Goal: Information Seeking & Learning: Check status

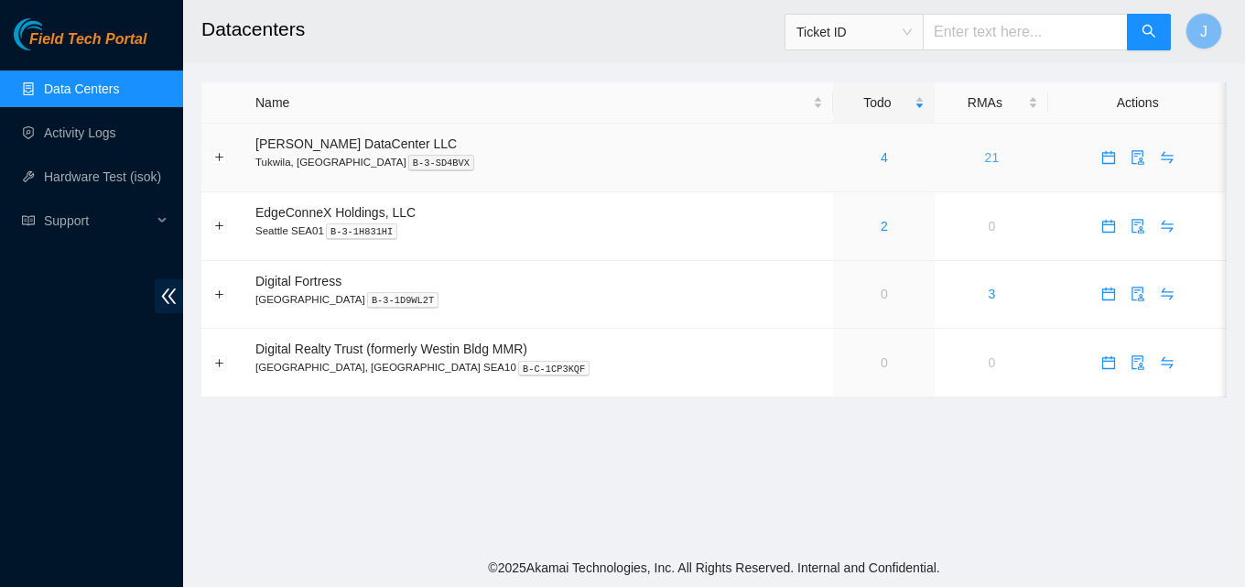
click at [985, 156] on link "21" at bounding box center [992, 157] width 15 height 15
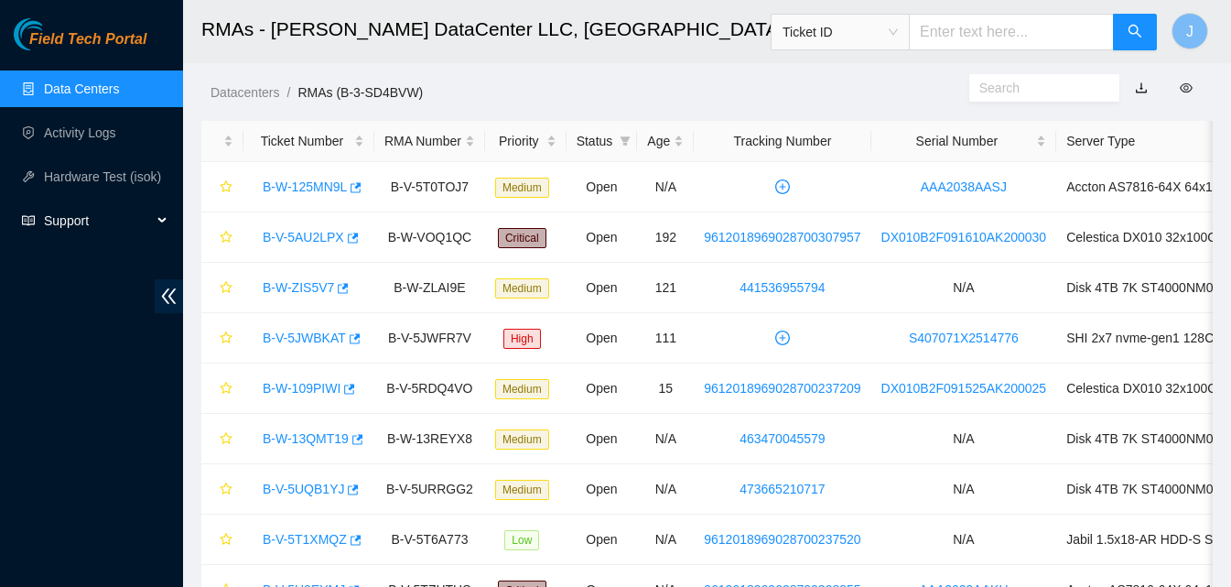
drag, startPoint x: 93, startPoint y: 208, endPoint x: 86, endPoint y: 281, distance: 73.6
click at [81, 285] on div "Field Tech Portal Data Centers Activity Logs Hardware Test (isok) Support" at bounding box center [91, 302] width 183 height 568
click at [173, 213] on div "Support" at bounding box center [91, 220] width 183 height 37
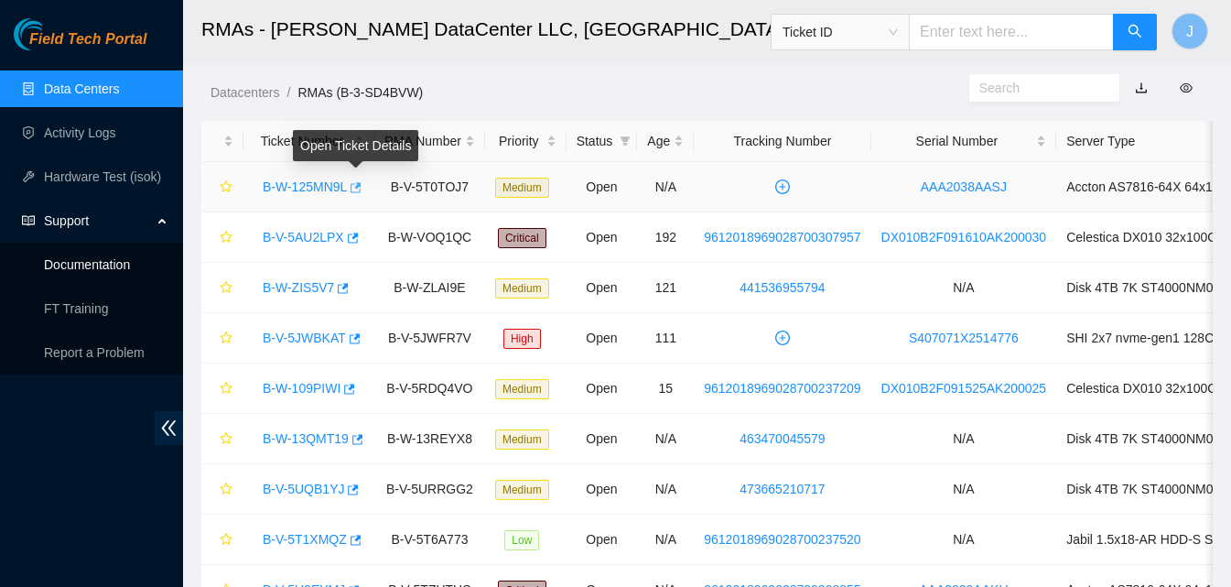
click at [354, 185] on icon "button" at bounding box center [354, 187] width 13 height 13
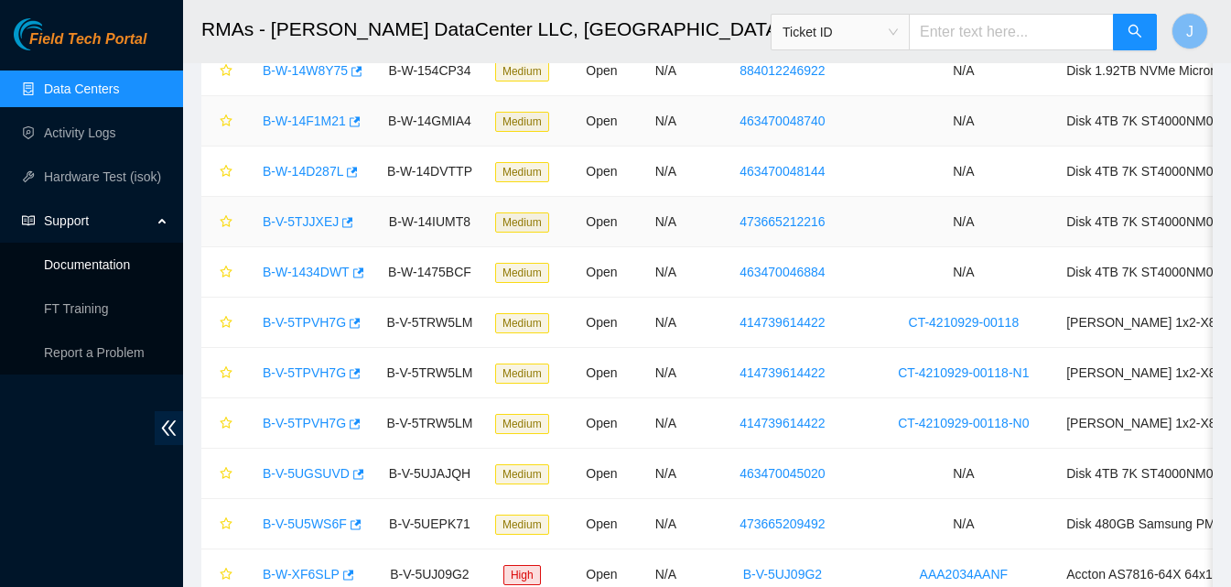
scroll to position [703, 0]
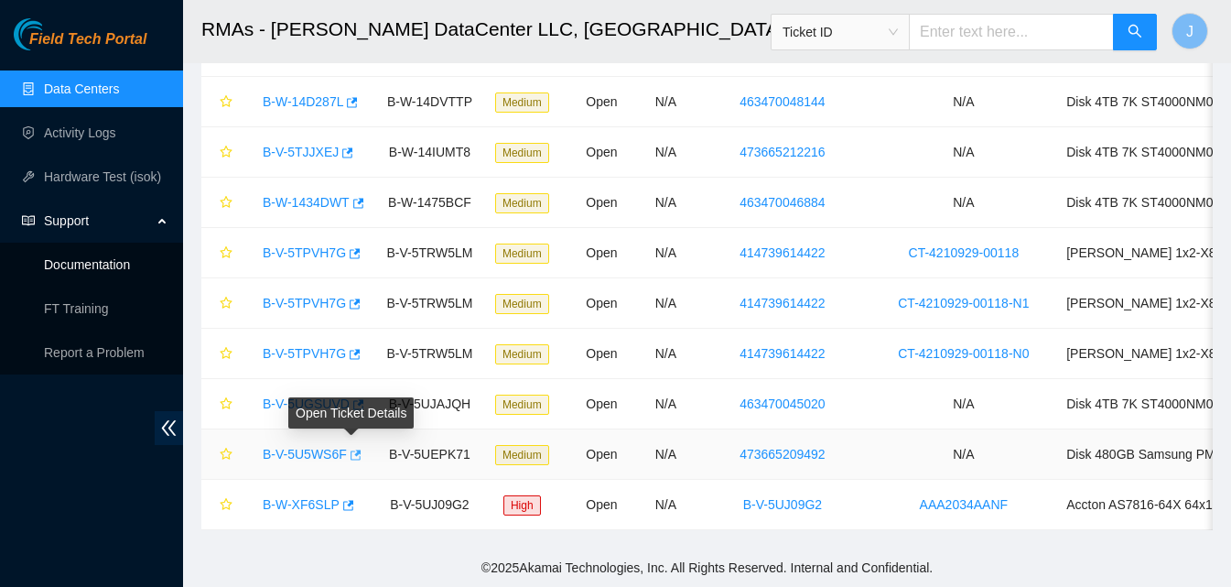
click at [355, 448] on icon "button" at bounding box center [354, 454] width 13 height 13
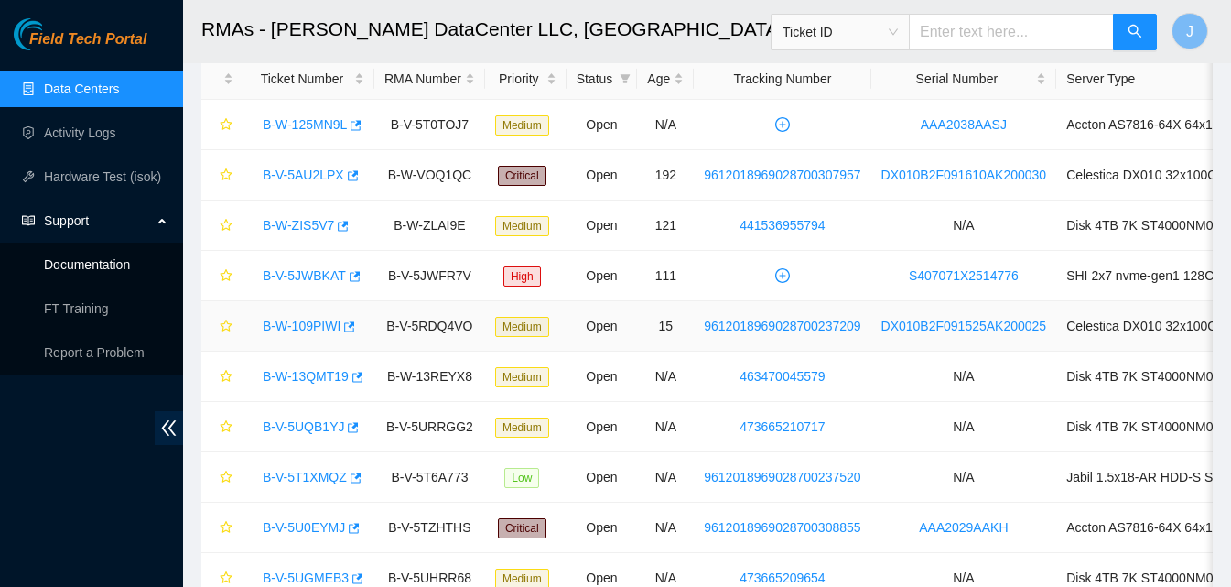
scroll to position [0, 0]
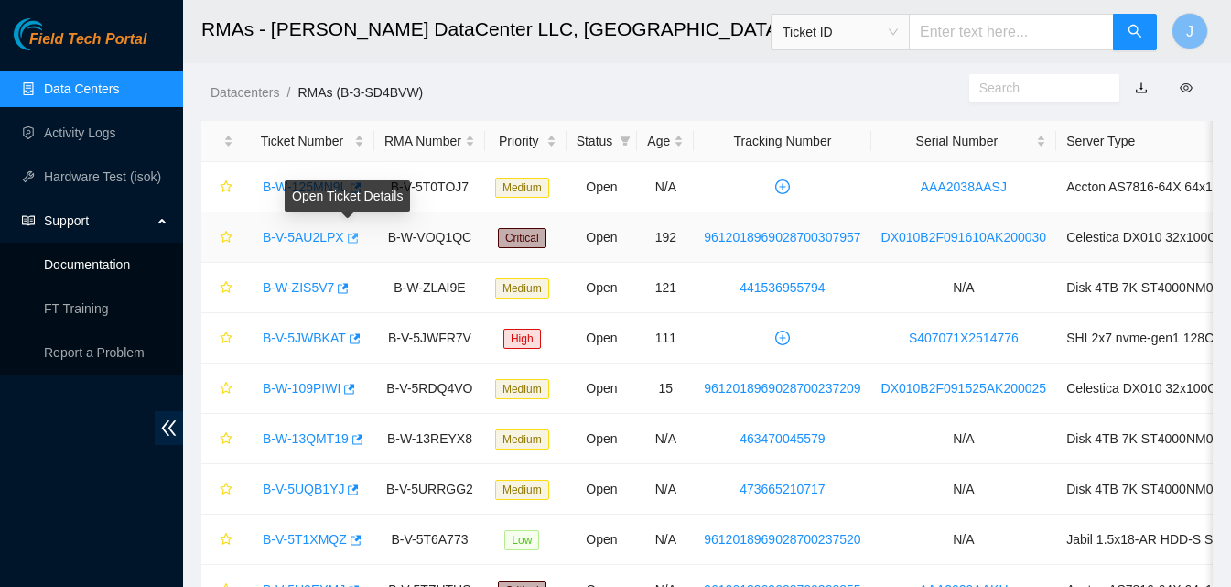
click at [345, 237] on icon "button" at bounding box center [351, 238] width 13 height 13
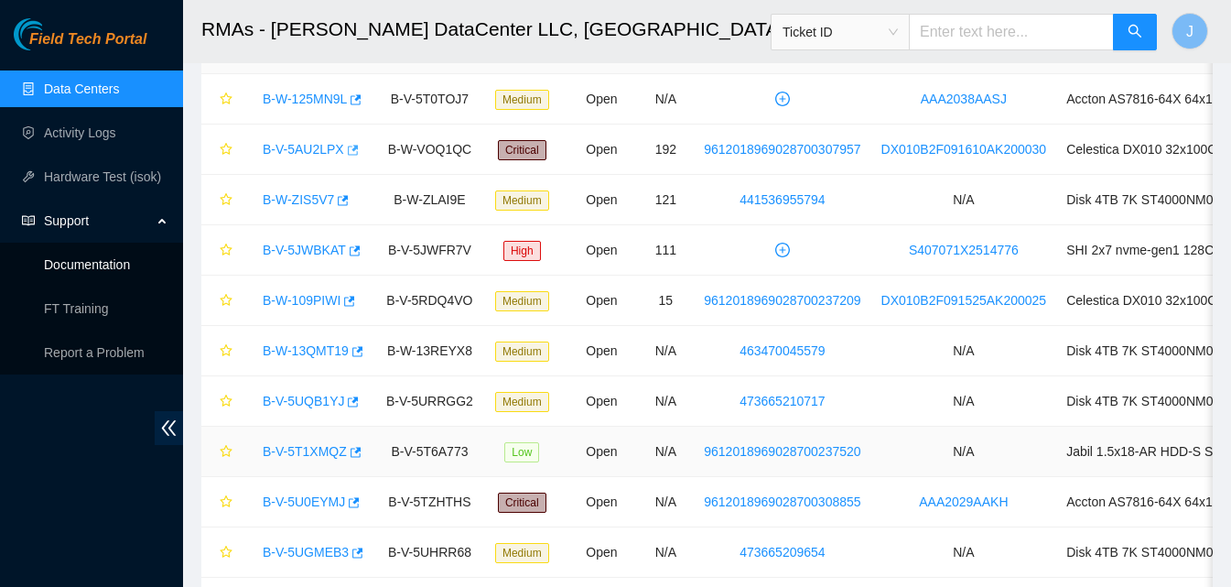
scroll to position [183, 0]
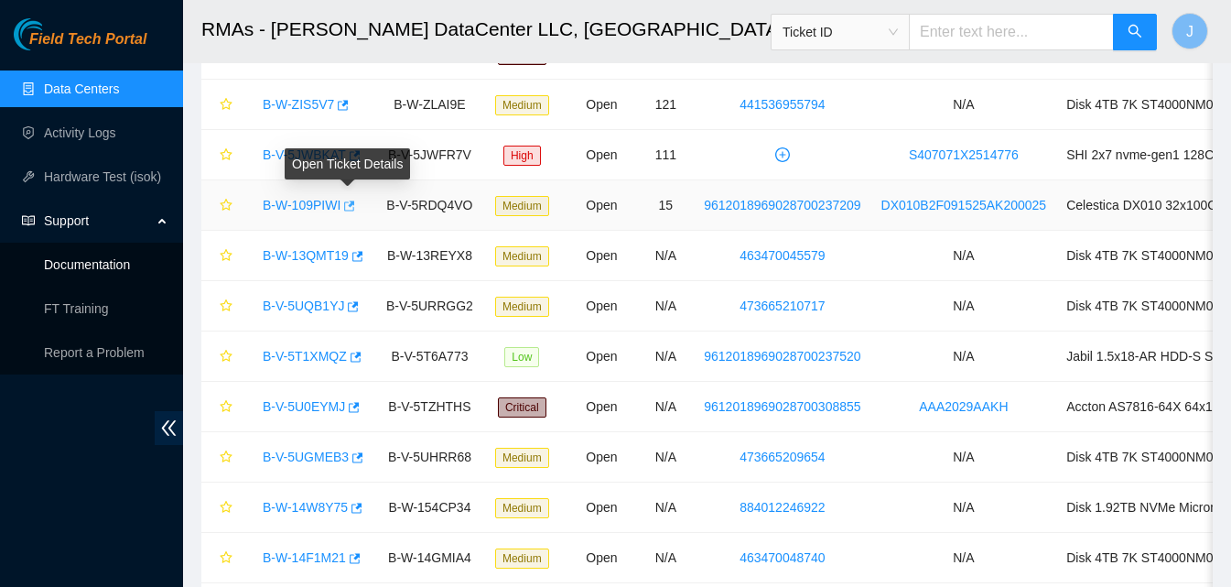
click at [344, 205] on icon "button" at bounding box center [347, 206] width 13 height 13
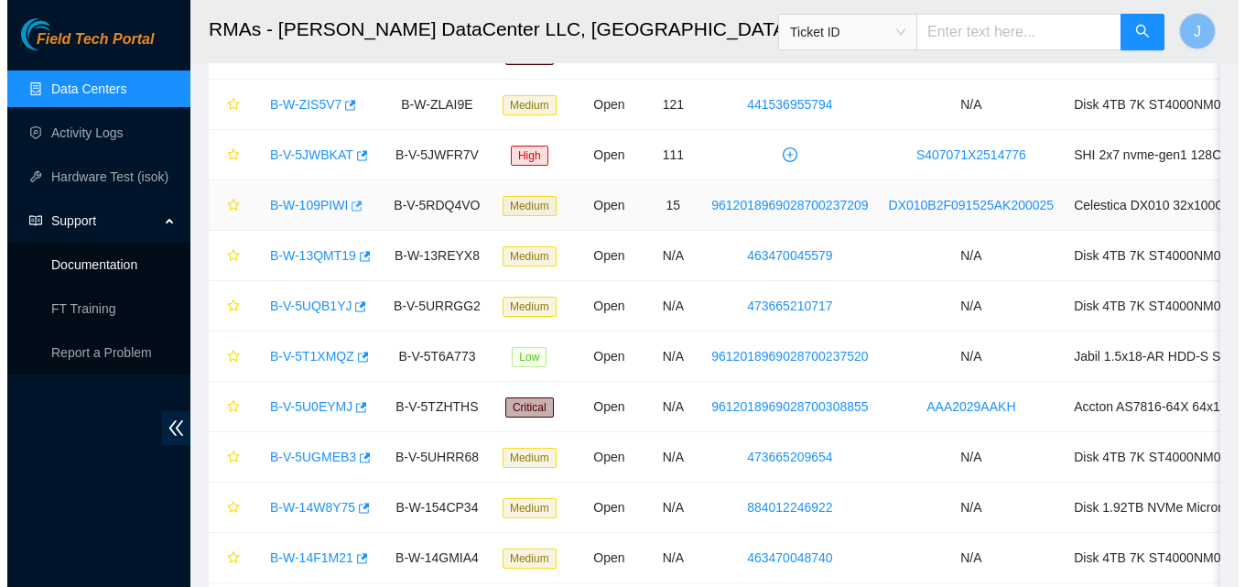
scroll to position [0, 0]
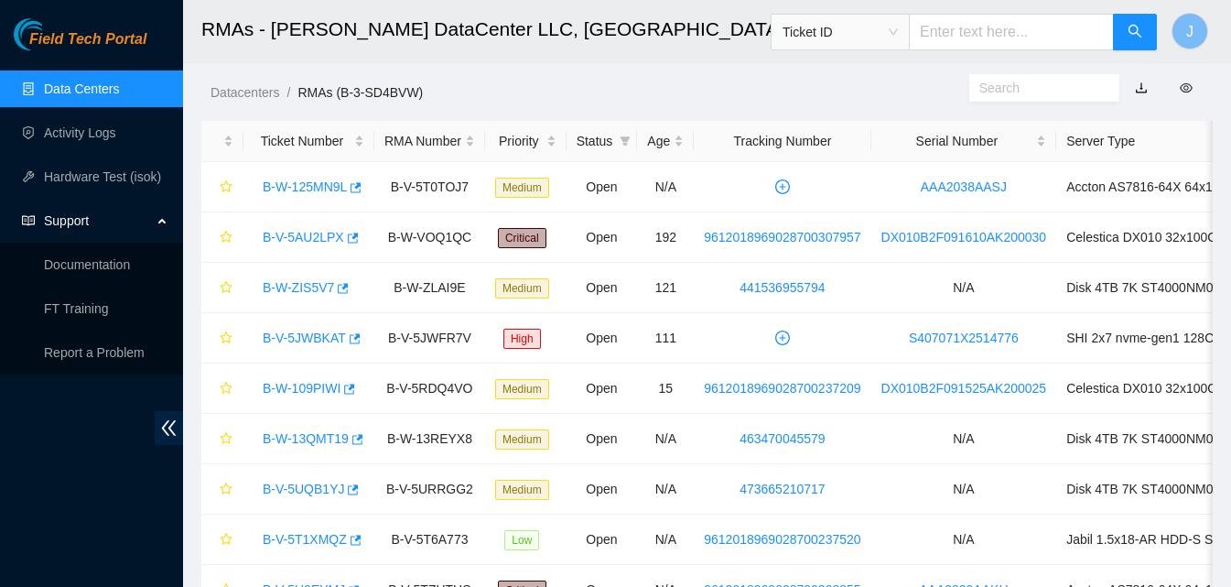
click at [109, 90] on link "Data Centers" at bounding box center [81, 88] width 75 height 15
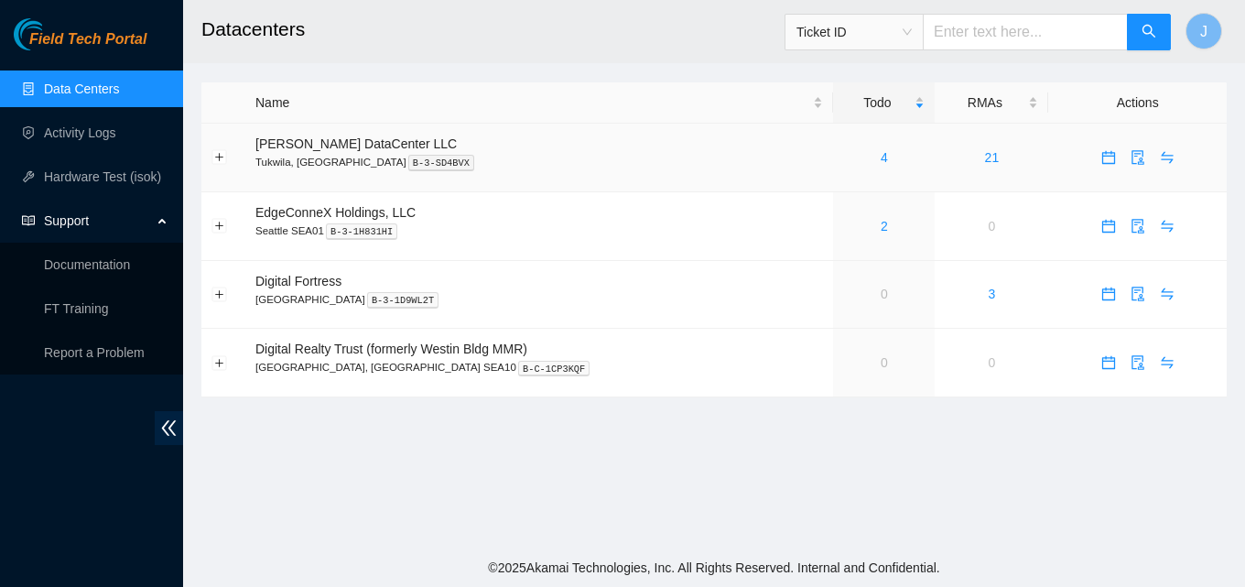
click at [844, 156] on div "4" at bounding box center [883, 157] width 81 height 20
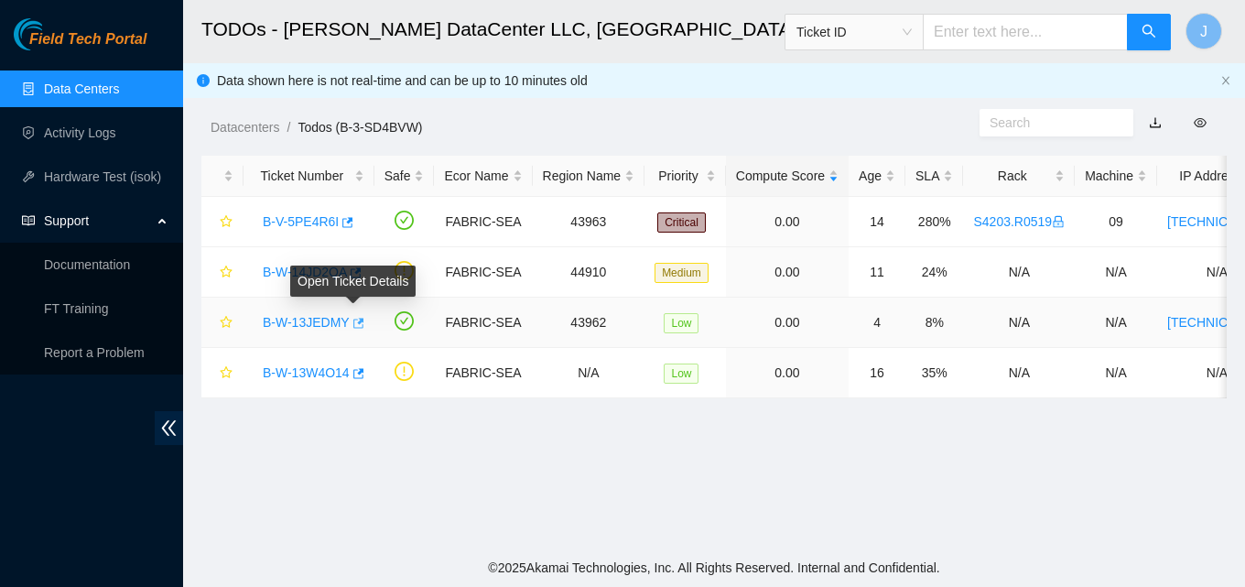
click at [357, 318] on icon "button" at bounding box center [358, 323] width 11 height 10
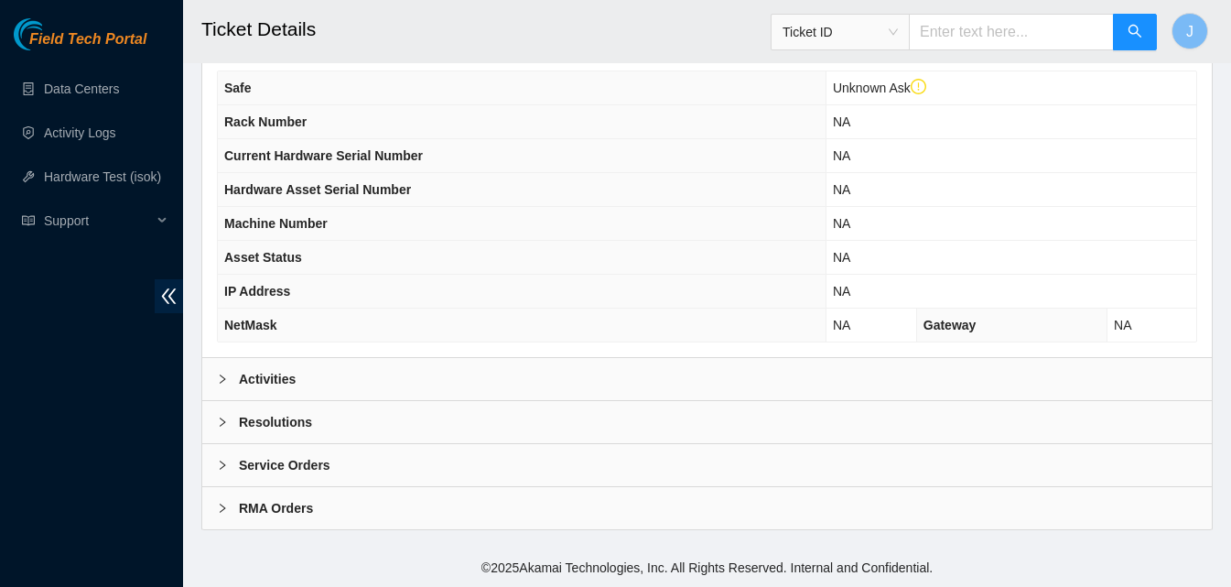
drag, startPoint x: 312, startPoint y: 377, endPoint x: 442, endPoint y: 305, distance: 148.7
click at [315, 372] on div "Activities" at bounding box center [706, 379] width 1009 height 42
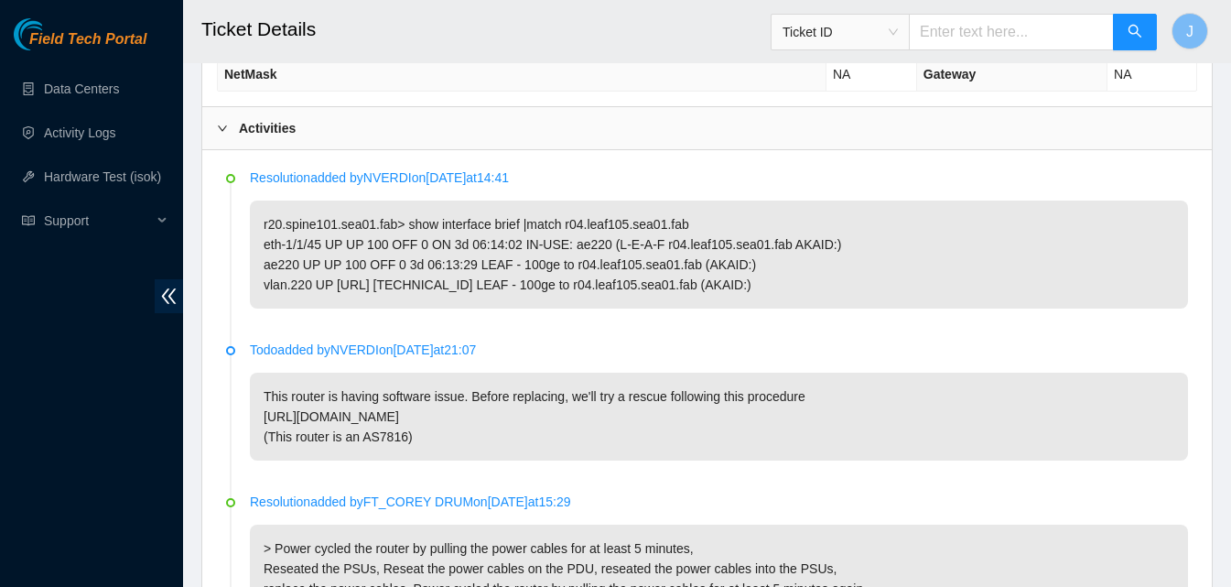
scroll to position [904, 0]
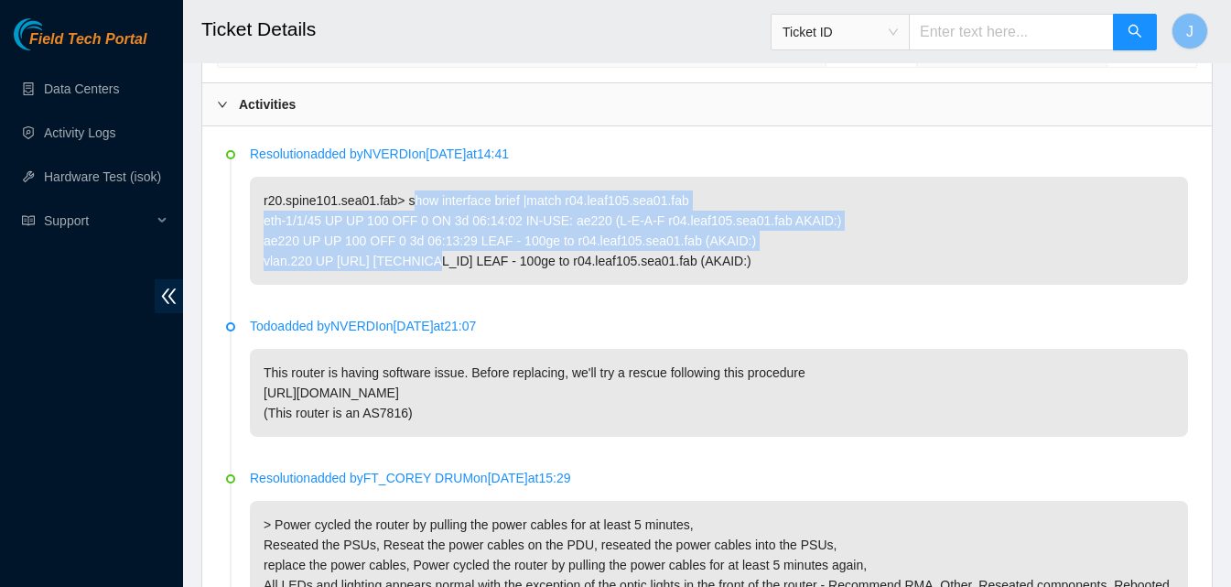
drag, startPoint x: 408, startPoint y: 202, endPoint x: 449, endPoint y: 262, distance: 72.4
click at [449, 262] on p "r20.spine101.sea01.fab> show interface brief |match r04.leaf105.sea01.fab eth-1…" at bounding box center [719, 231] width 938 height 108
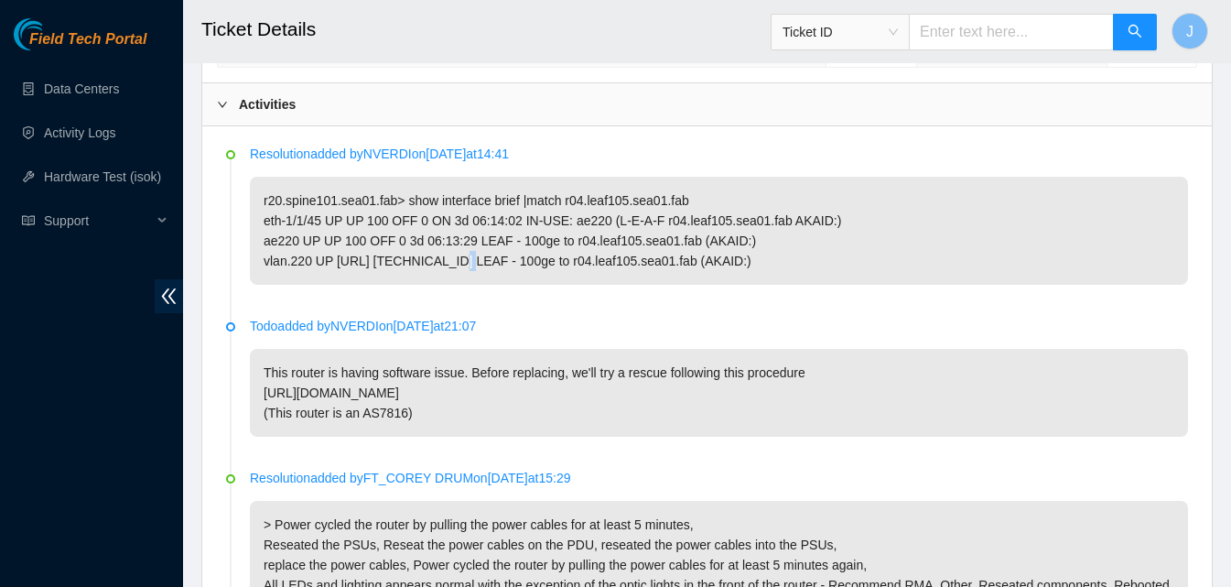
click at [449, 262] on p "r20.spine101.sea01.fab> show interface brief |match r04.leaf105.sea01.fab eth-1…" at bounding box center [719, 231] width 938 height 108
drag, startPoint x: 879, startPoint y: 255, endPoint x: 711, endPoint y: 226, distance: 170.0
click at [711, 226] on p "r20.spine101.sea01.fab> show interface brief |match r04.leaf105.sea01.fab eth-1…" at bounding box center [719, 231] width 938 height 108
click at [324, 198] on p "r20.spine101.sea01.fab> show interface brief |match r04.leaf105.sea01.fab eth-1…" at bounding box center [719, 231] width 938 height 108
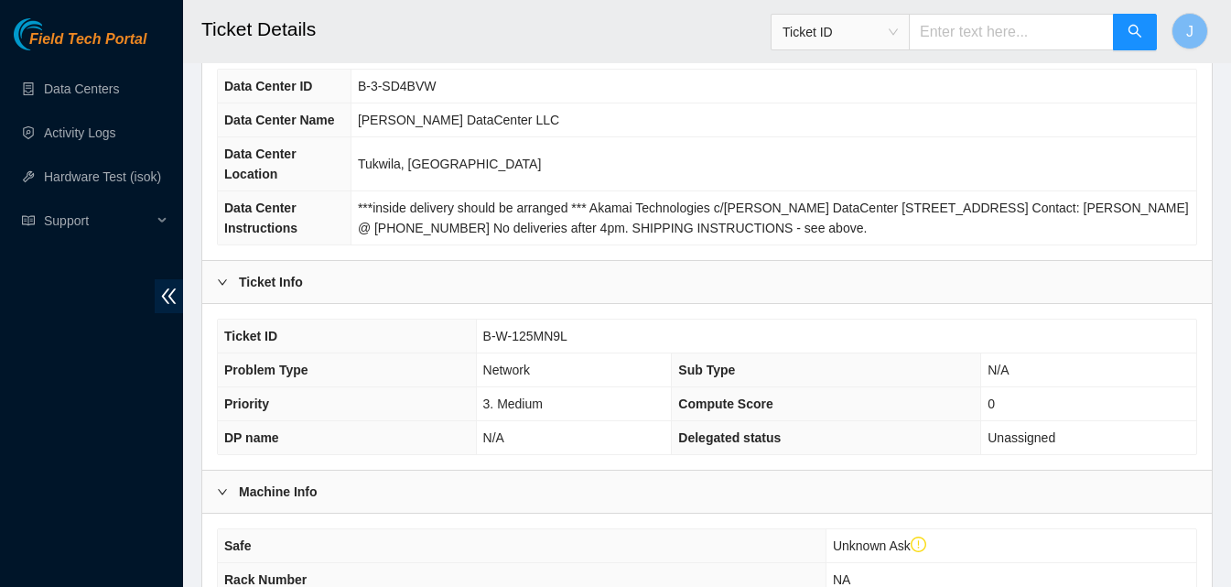
scroll to position [0, 0]
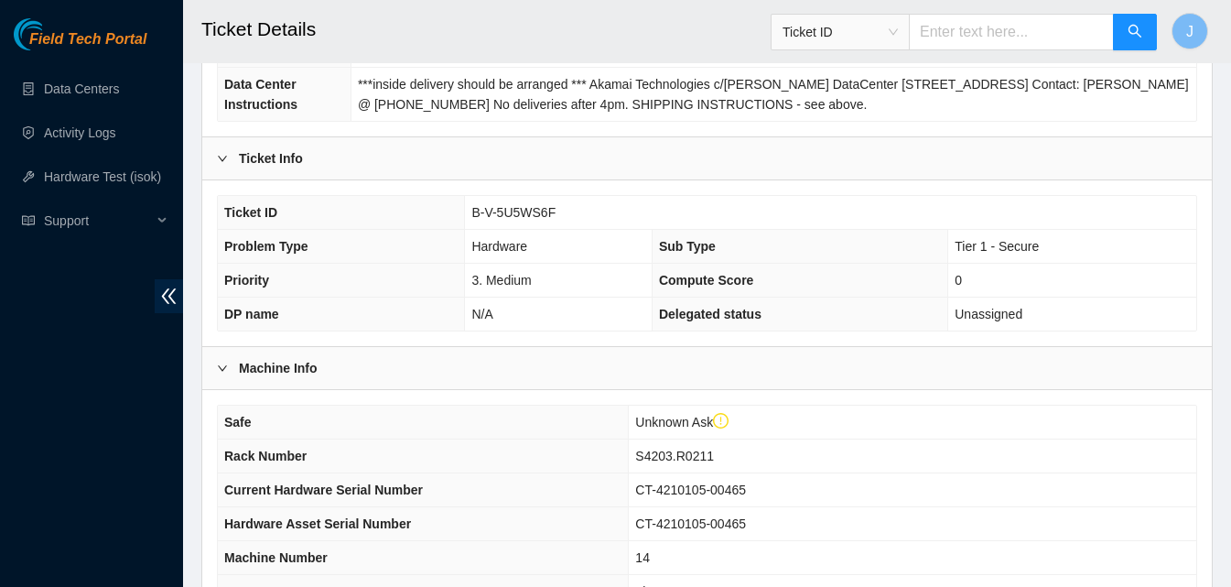
scroll to position [630, 0]
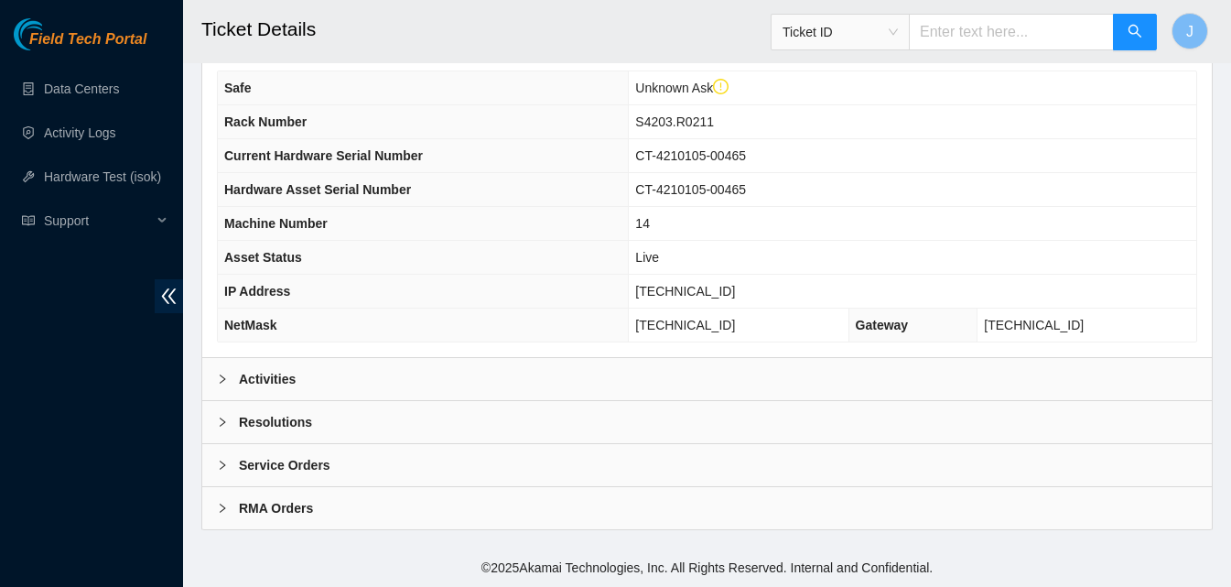
click at [371, 390] on div "Activities" at bounding box center [706, 379] width 1009 height 42
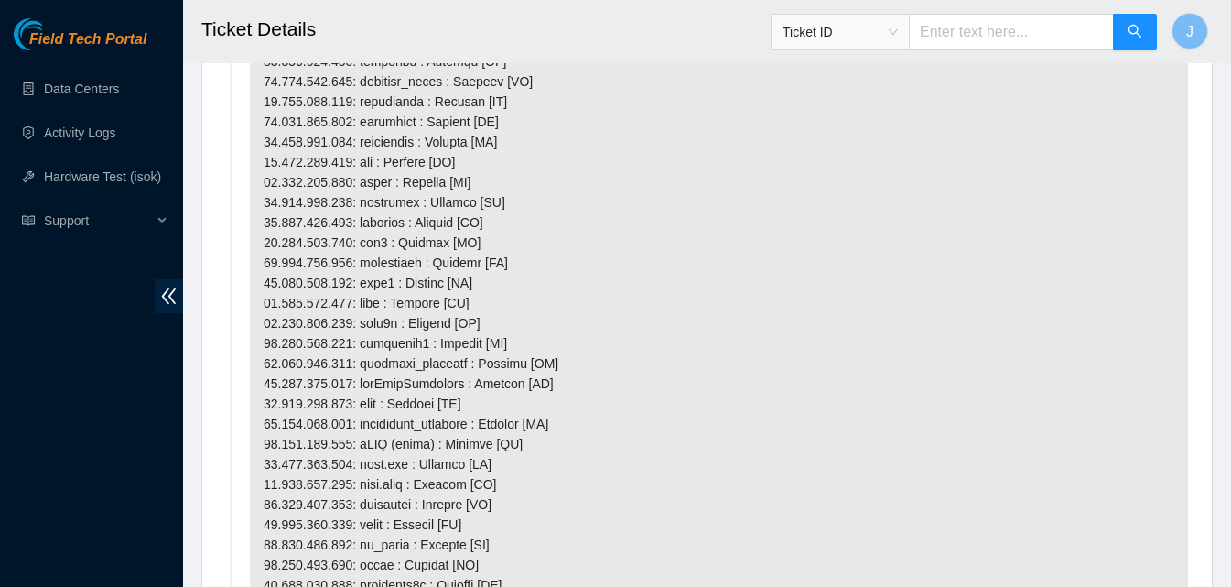
scroll to position [1190, 0]
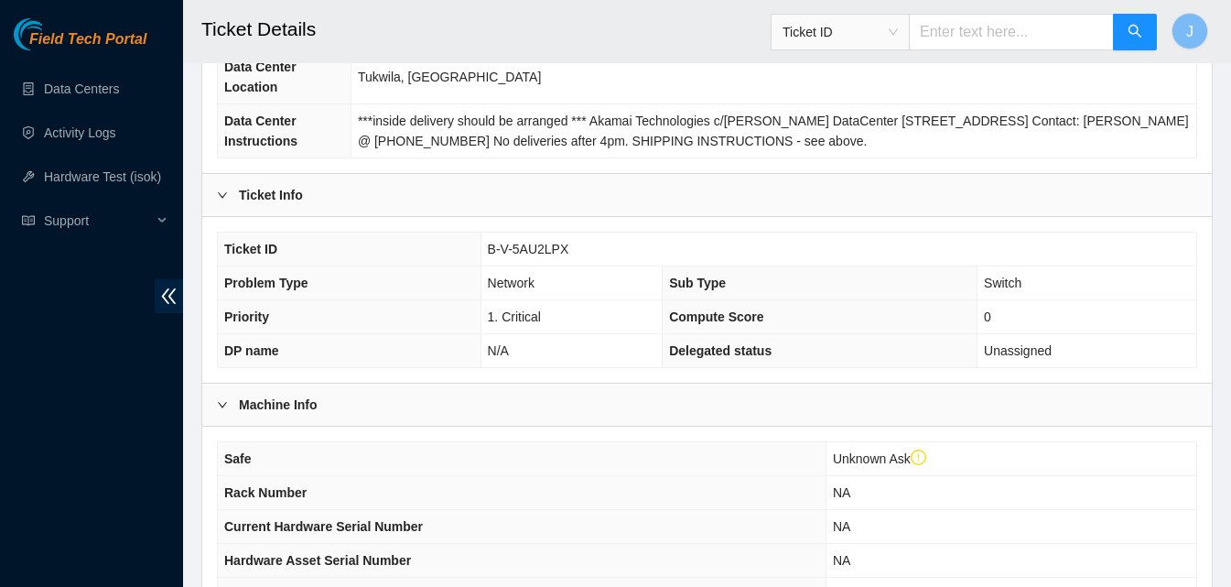
scroll to position [630, 0]
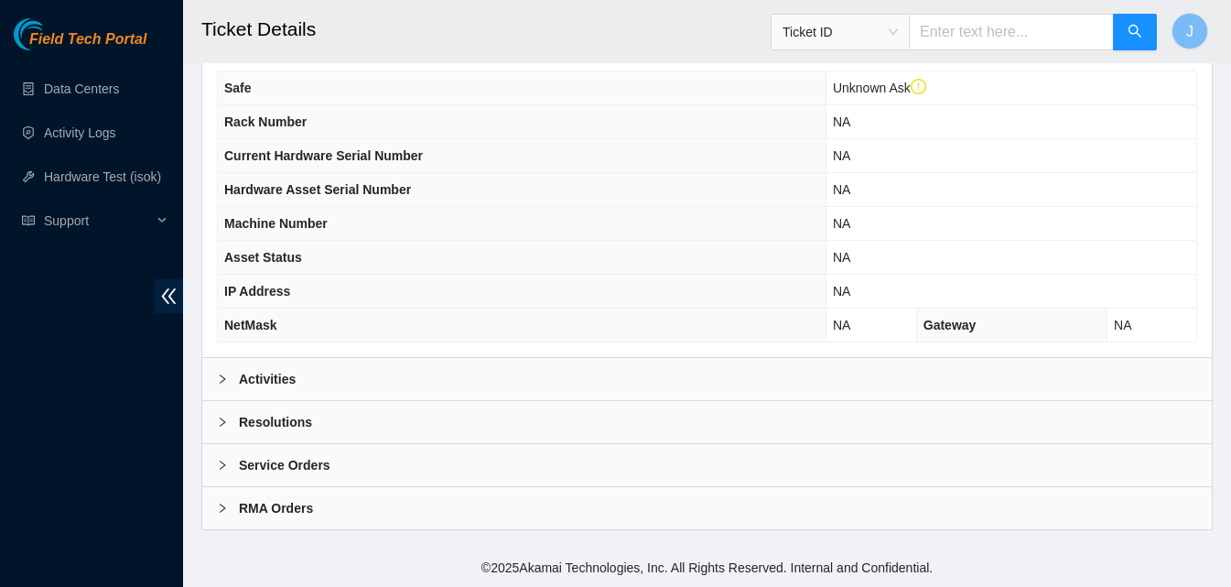
drag, startPoint x: 382, startPoint y: 376, endPoint x: 463, endPoint y: 340, distance: 89.3
click at [411, 361] on div "Activities" at bounding box center [706, 379] width 1009 height 42
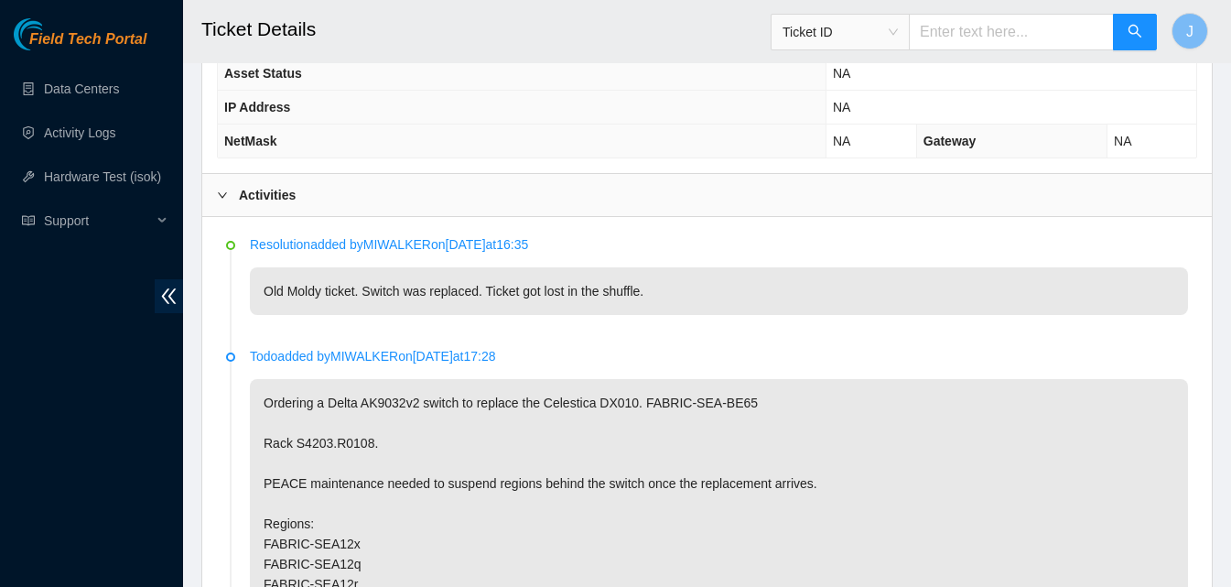
scroll to position [813, 0]
drag, startPoint x: 300, startPoint y: 293, endPoint x: 679, endPoint y: 309, distance: 379.2
click at [679, 309] on p "Old Moldy ticket. Switch was replaced. Ticket got lost in the shuffle." at bounding box center [719, 292] width 938 height 48
click at [682, 303] on p "Old Moldy ticket. Switch was replaced. Ticket got lost in the shuffle." at bounding box center [719, 292] width 938 height 48
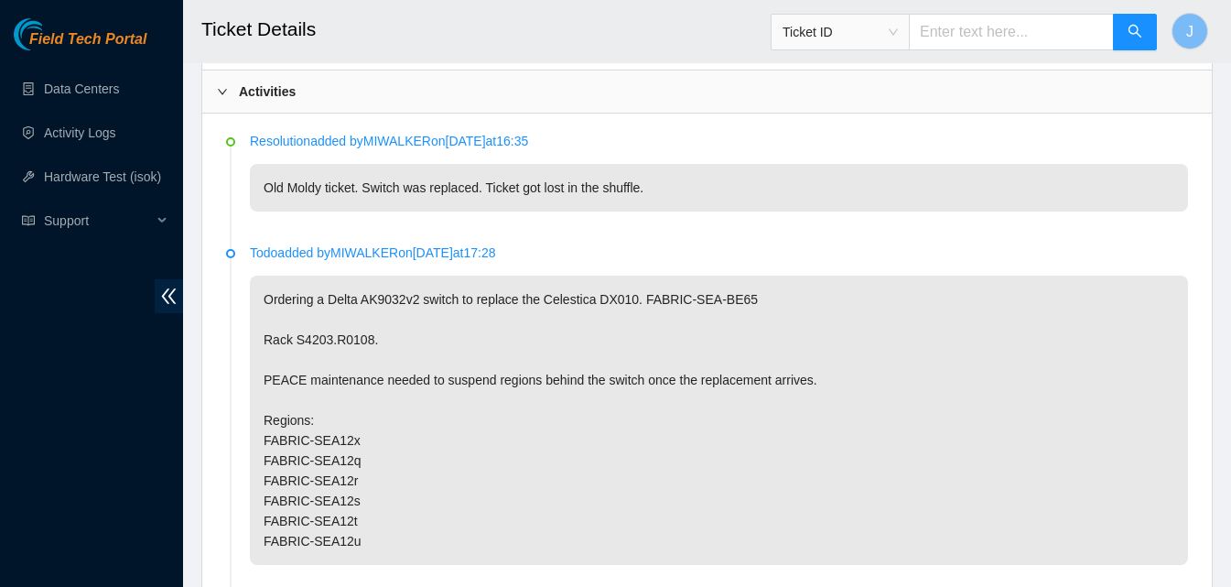
scroll to position [904, 0]
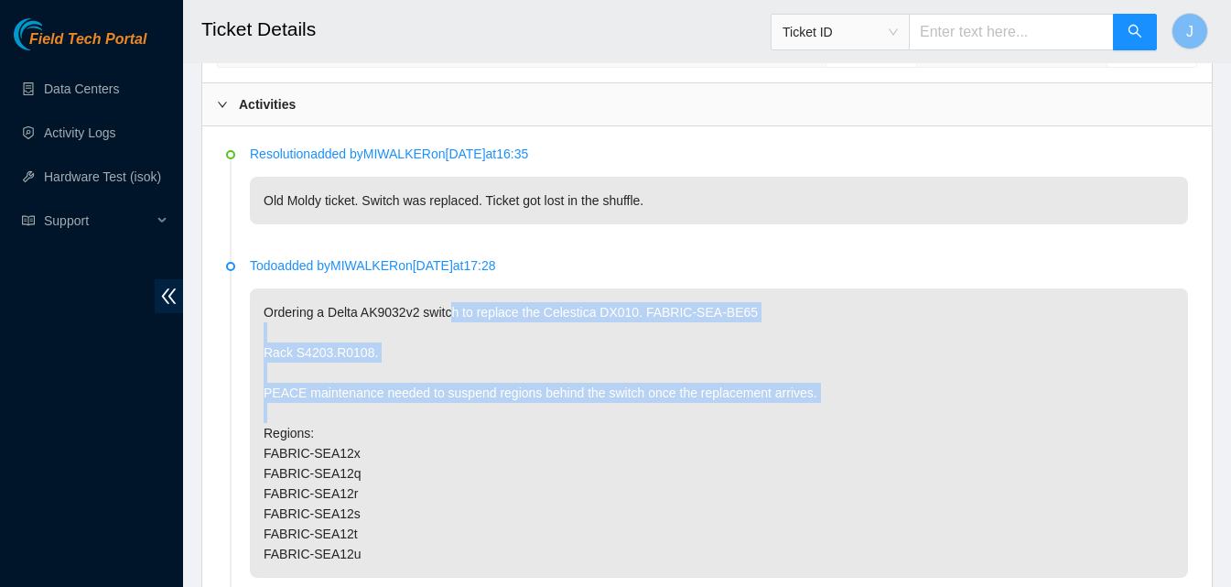
drag, startPoint x: 450, startPoint y: 311, endPoint x: 568, endPoint y: 409, distance: 153.4
click at [568, 409] on p "Ordering a Delta AK9032v2 switch to replace the Celestica DX010. FABRIC-SEA-BE6…" at bounding box center [719, 432] width 938 height 289
click at [573, 421] on p "Ordering a Delta AK9032v2 switch to replace the Celestica DX010. FABRIC-SEA-BE6…" at bounding box center [719, 432] width 938 height 289
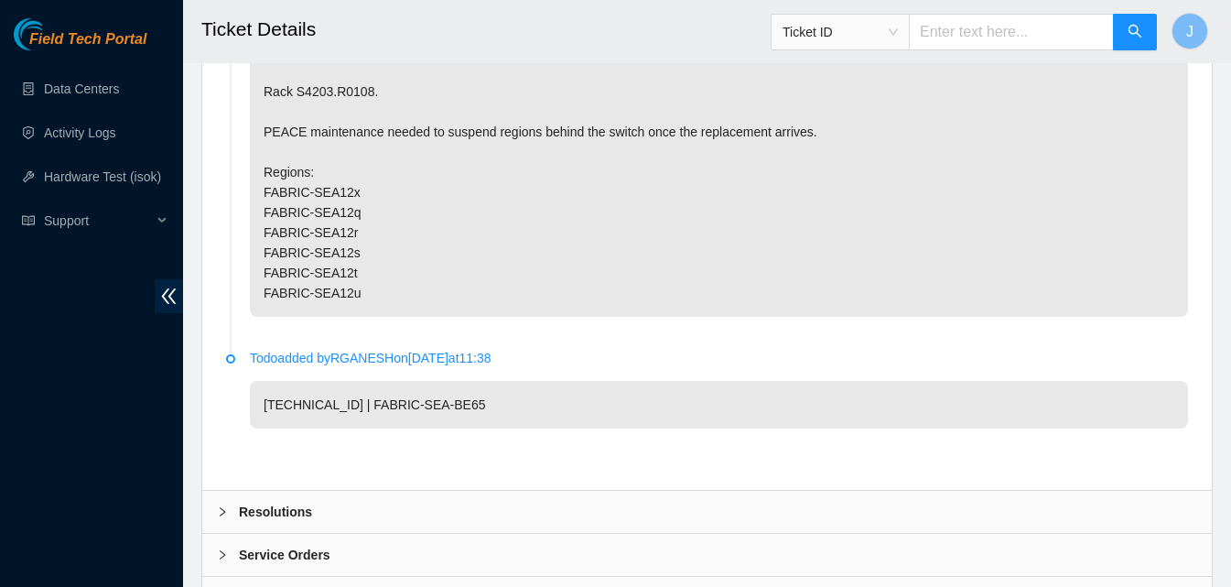
scroll to position [1087, 0]
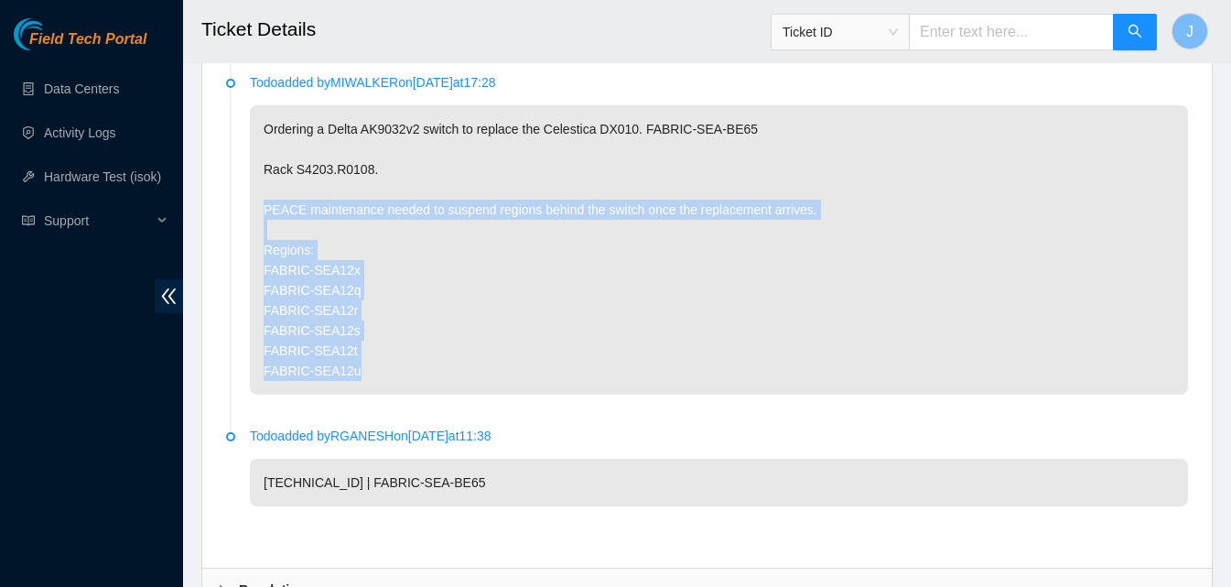
drag, startPoint x: 382, startPoint y: 374, endPoint x: 266, endPoint y: 206, distance: 204.1
click at [266, 206] on p "Ordering a Delta AK9032v2 switch to replace the Celestica DX010. FABRIC-SEA-BE6…" at bounding box center [719, 249] width 938 height 289
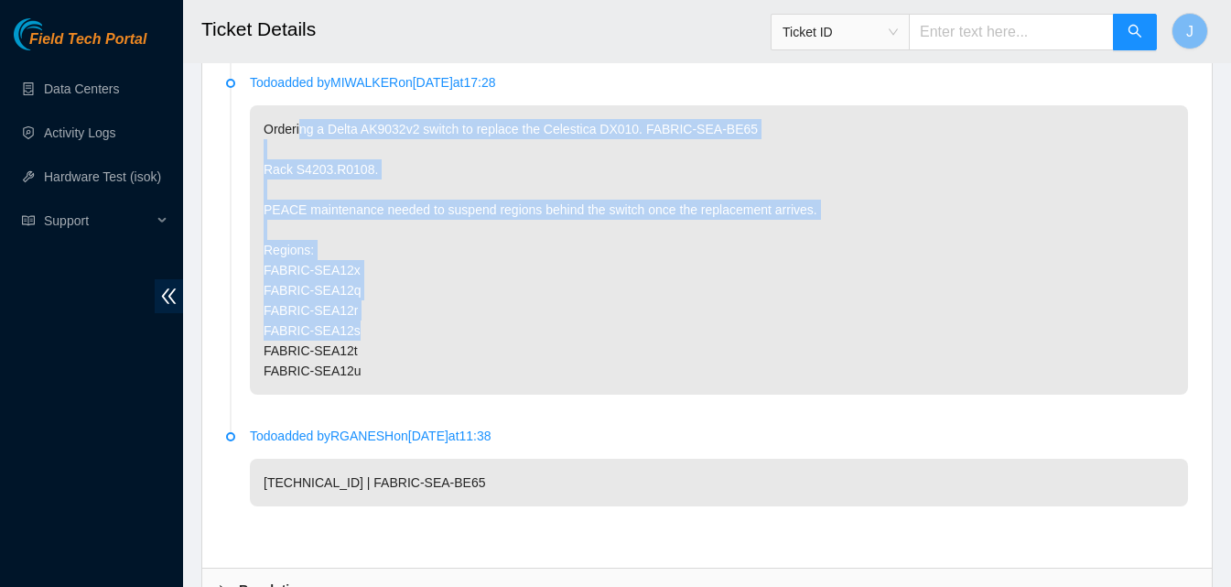
drag, startPoint x: 298, startPoint y: 119, endPoint x: 414, endPoint y: 334, distance: 244.0
click at [414, 334] on p "Ordering a Delta AK9032v2 switch to replace the Celestica DX010. FABRIC-SEA-BE6…" at bounding box center [719, 249] width 938 height 289
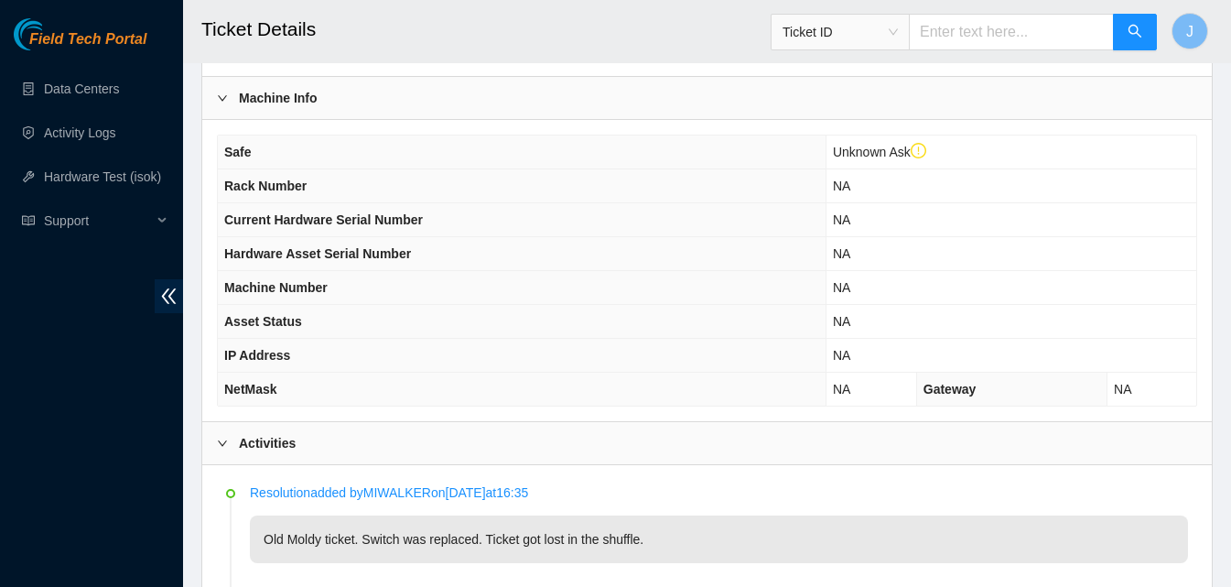
scroll to position [447, 0]
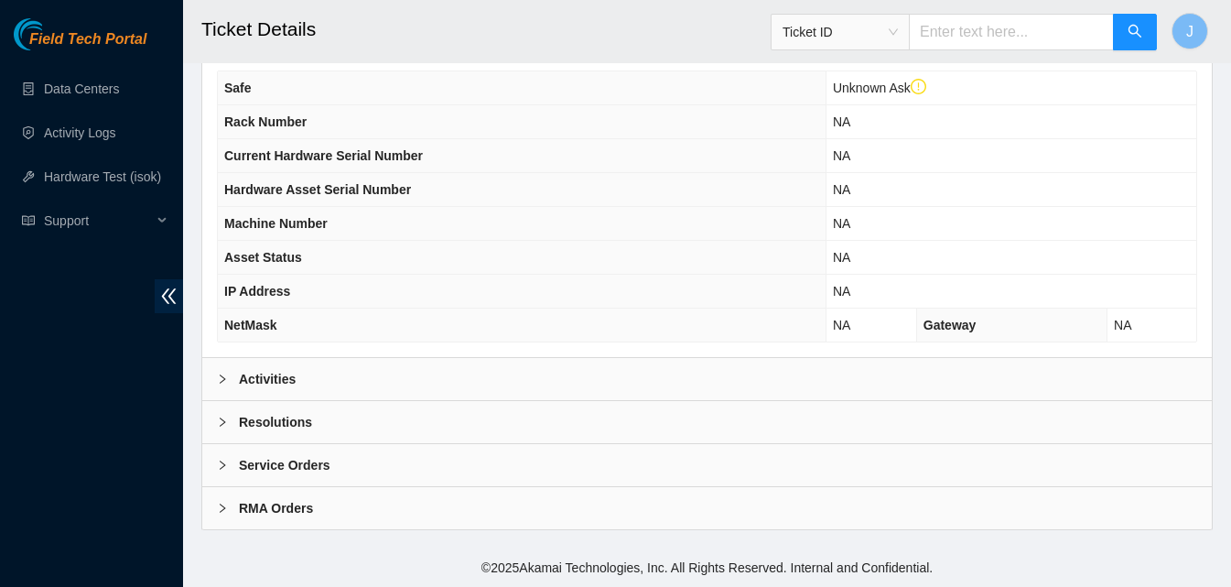
drag, startPoint x: 440, startPoint y: 391, endPoint x: 875, endPoint y: 308, distance: 442.4
click at [446, 386] on div "Activities" at bounding box center [706, 379] width 1009 height 42
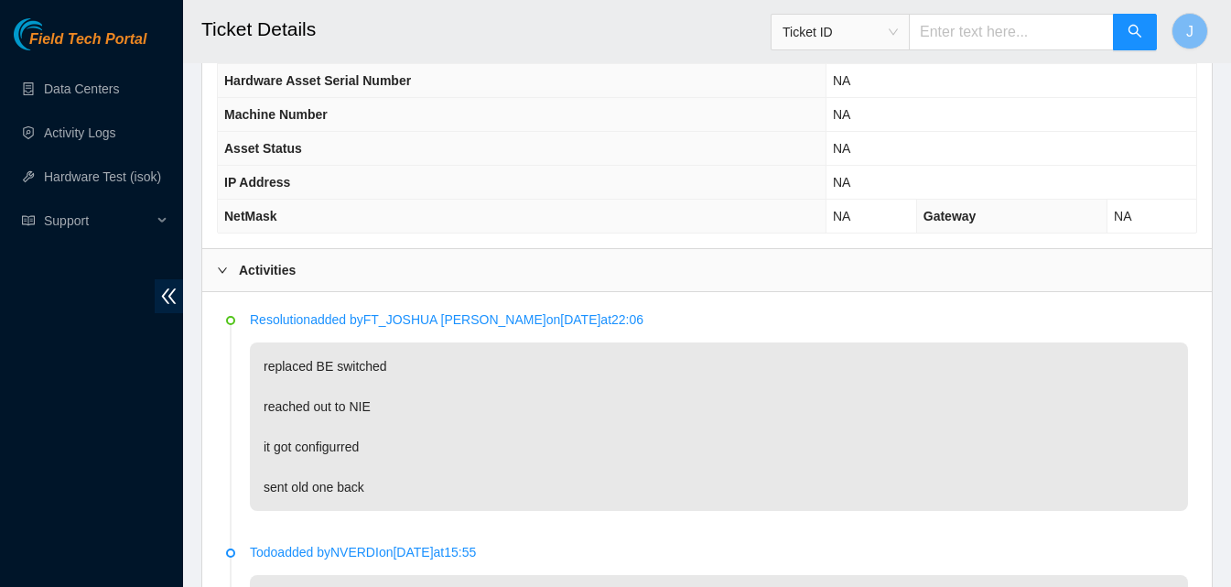
scroll to position [904, 0]
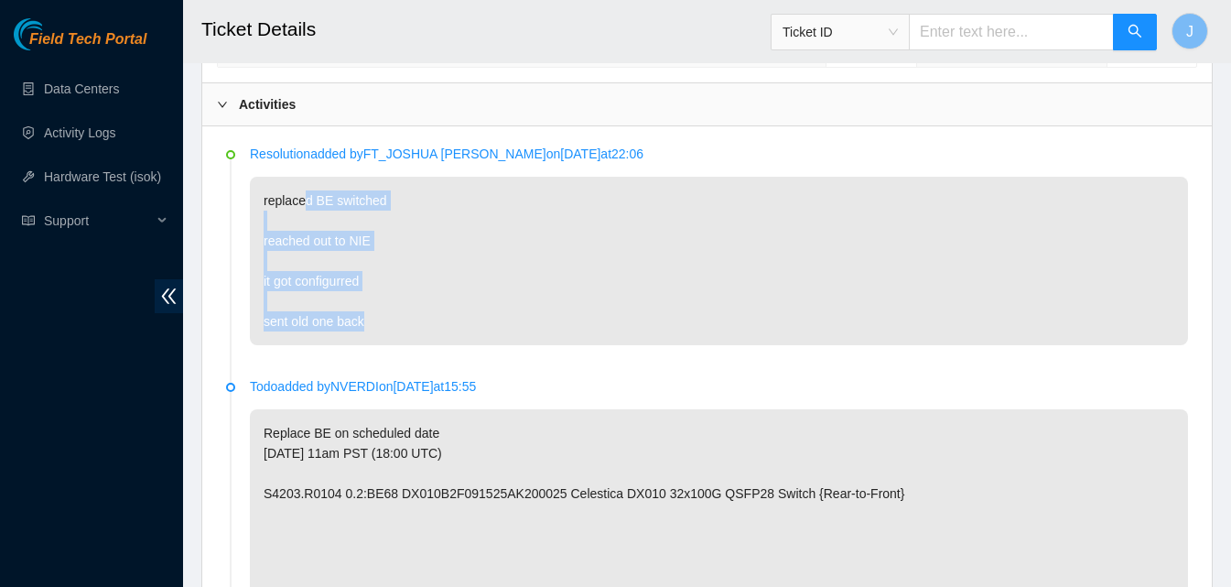
drag, startPoint x: 302, startPoint y: 197, endPoint x: 361, endPoint y: 349, distance: 163.1
click at [361, 349] on li "Resolution added by FT_JOSHUA CARPENTER on 2025-08-27 at 22:06 replaced BE swit…" at bounding box center [707, 266] width 962 height 232
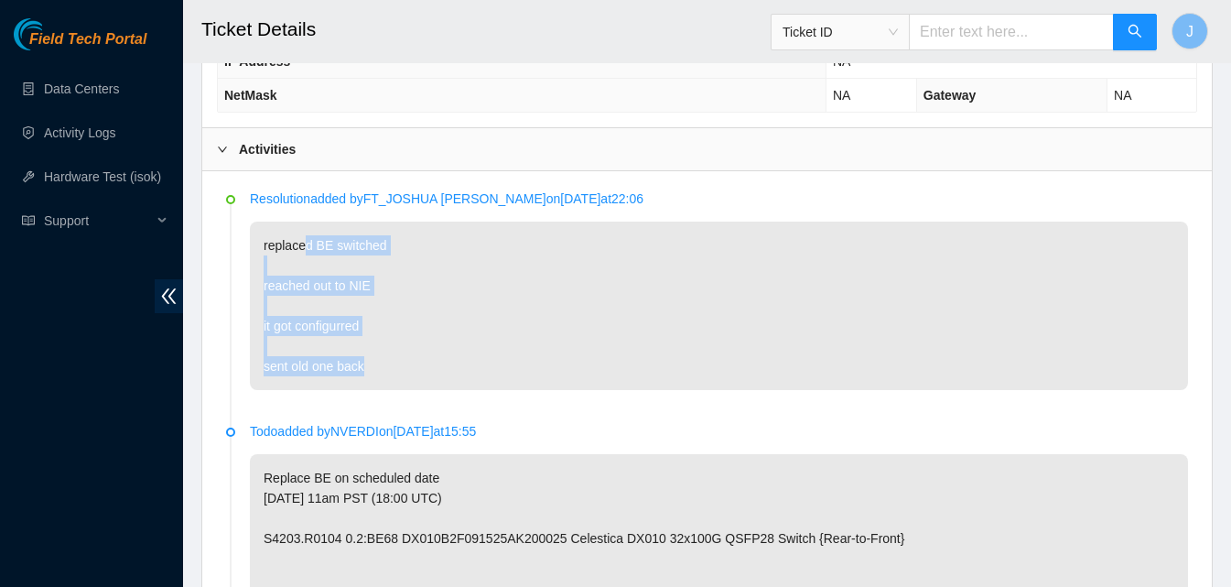
scroll to position [824, 0]
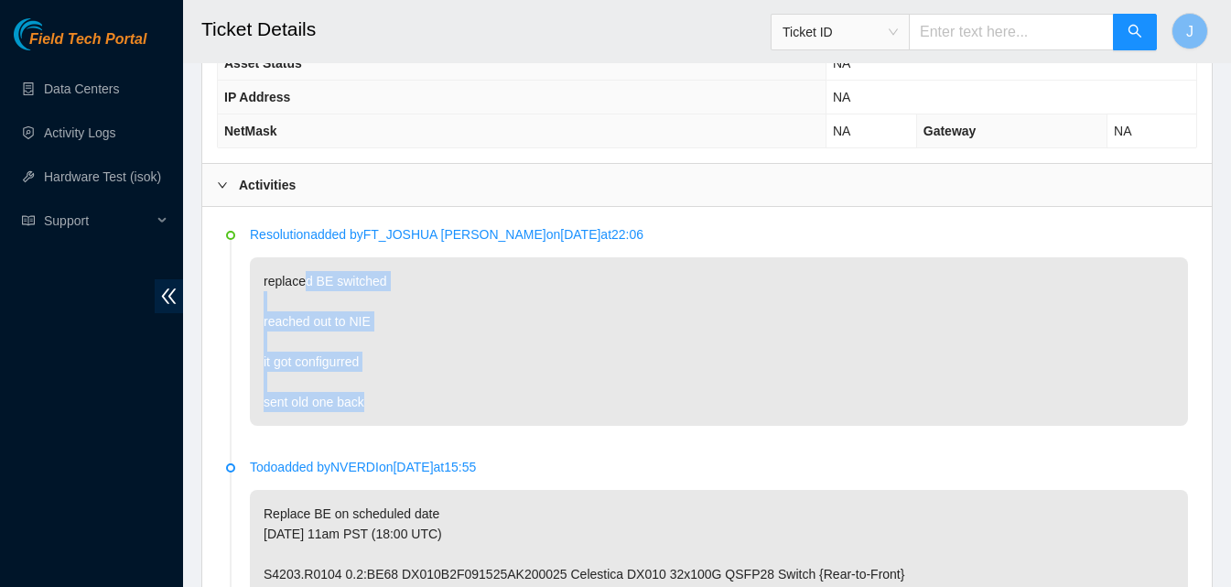
click at [597, 293] on p "replaced BE switched reached out to NIE it got configurred sent old one back" at bounding box center [719, 341] width 938 height 168
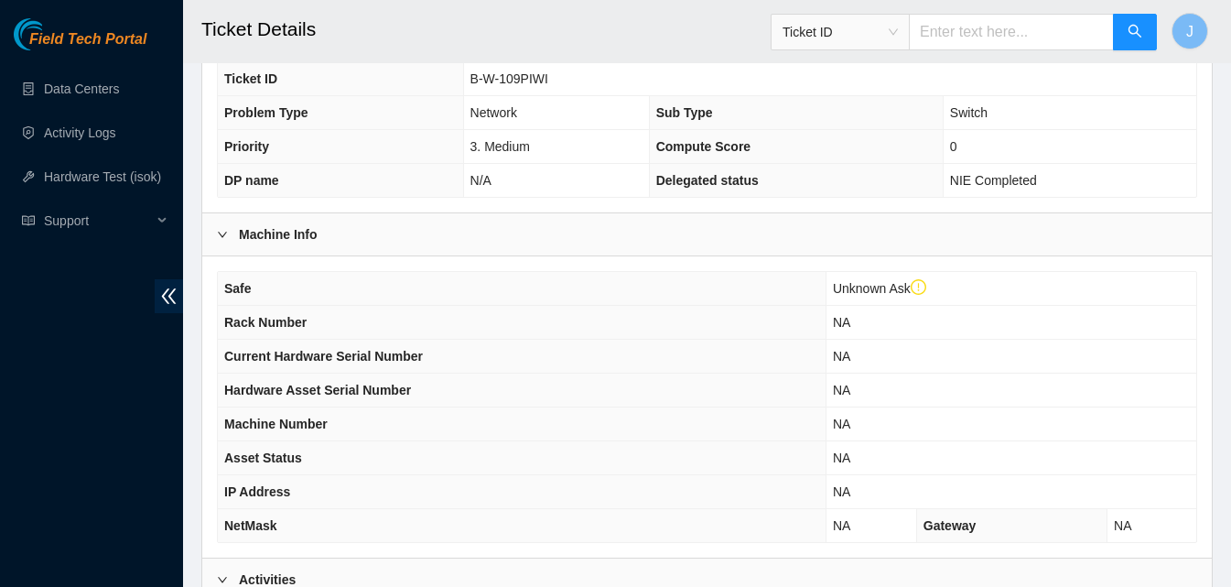
scroll to position [366, 0]
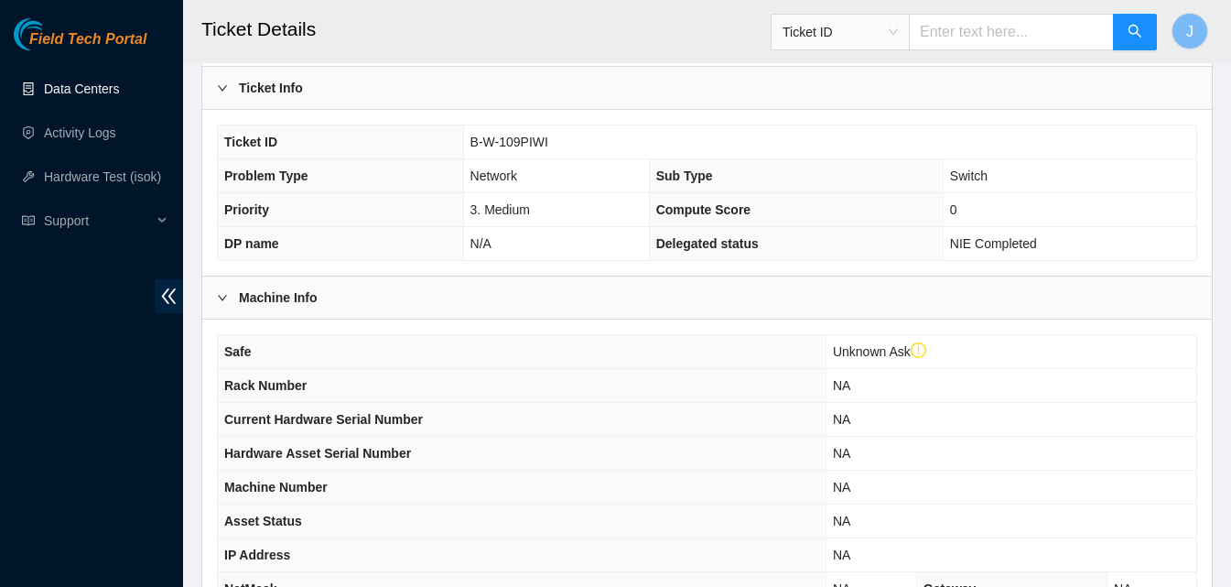
click at [89, 90] on link "Data Centers" at bounding box center [81, 88] width 75 height 15
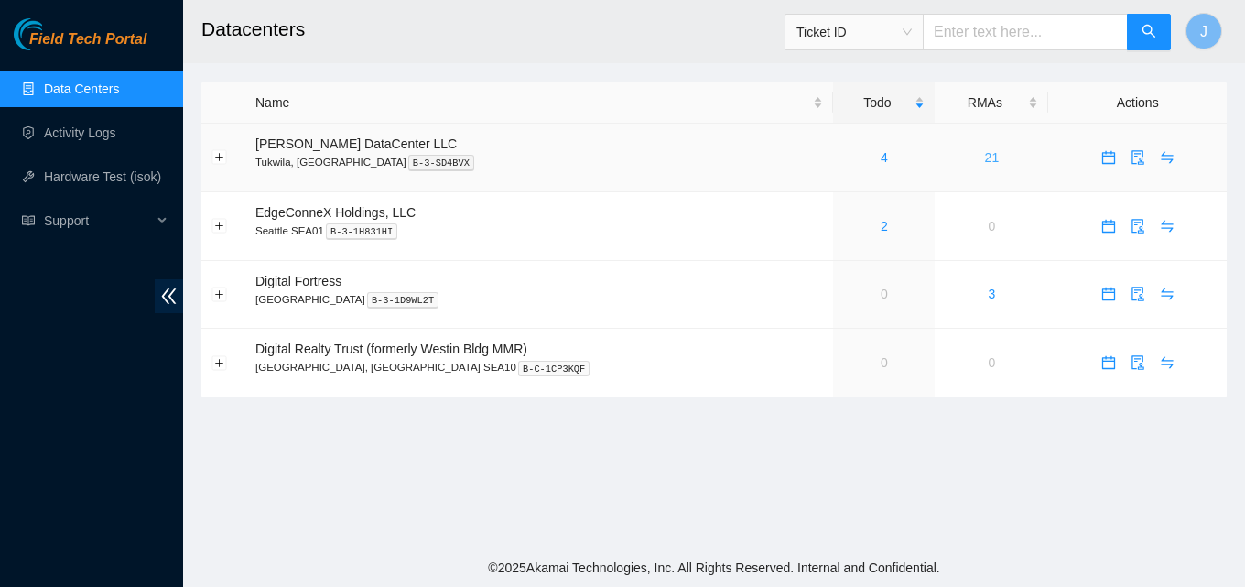
click at [985, 159] on link "21" at bounding box center [992, 157] width 15 height 15
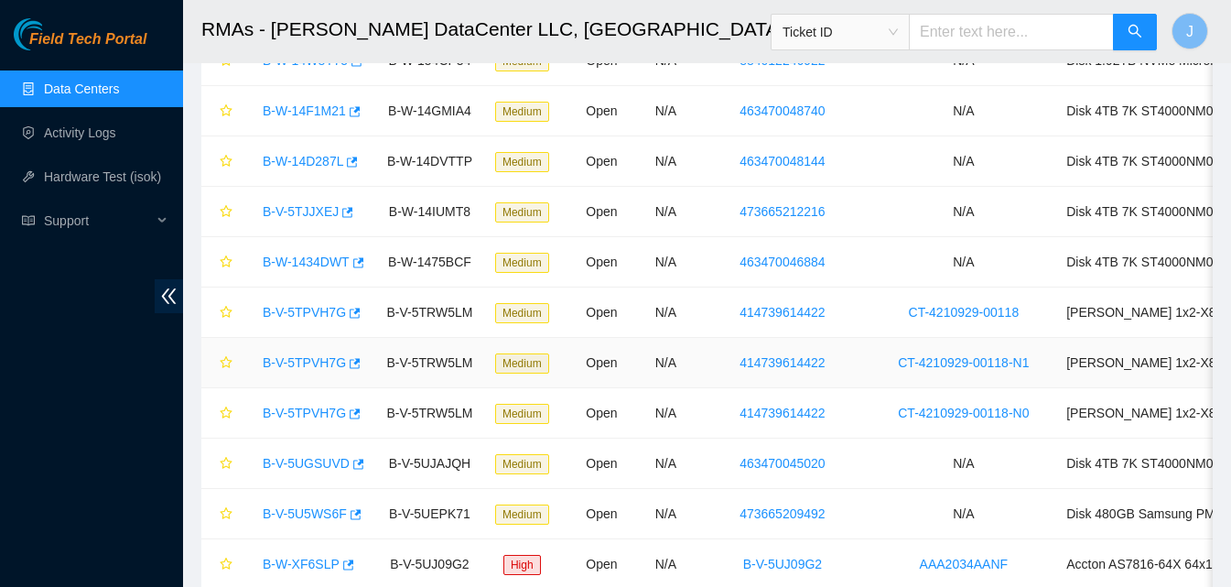
scroll to position [703, 0]
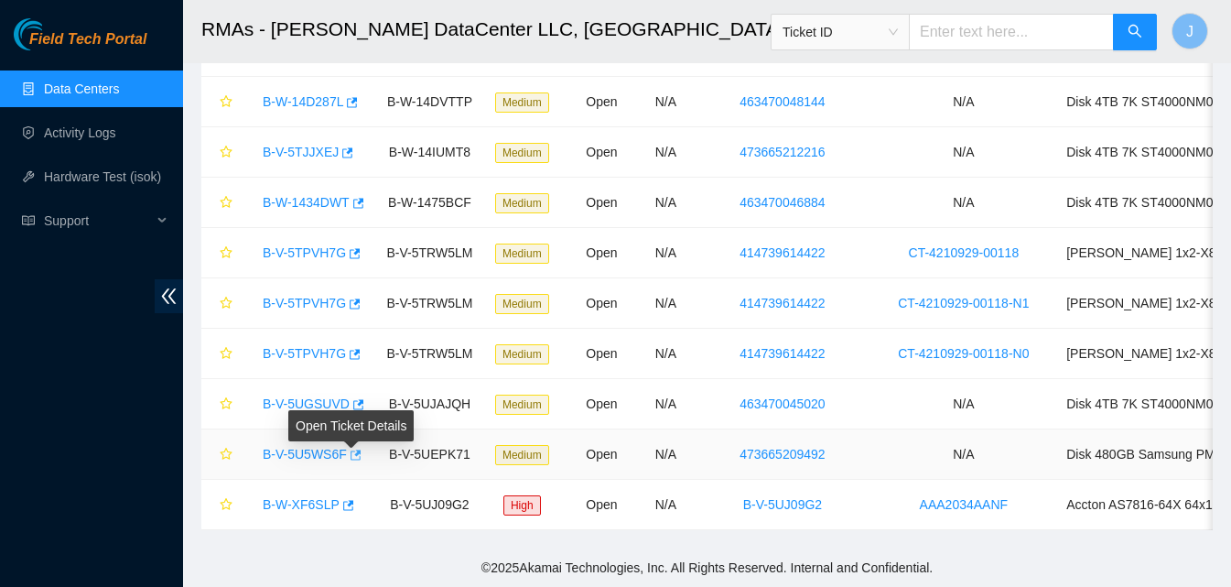
click at [349, 448] on icon "button" at bounding box center [354, 454] width 13 height 13
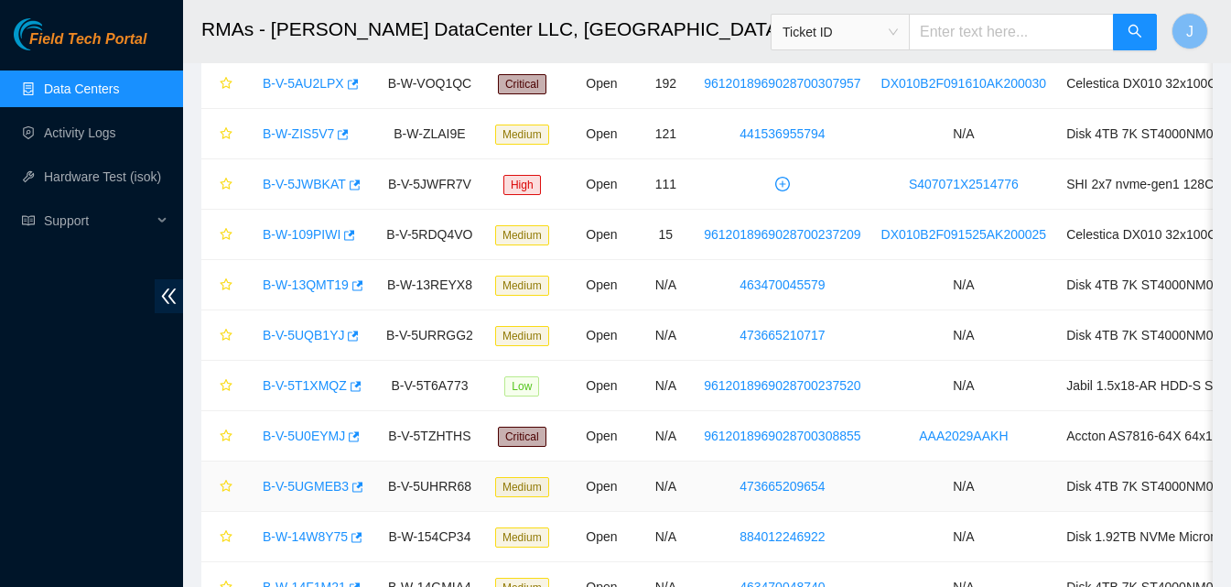
scroll to position [0, 0]
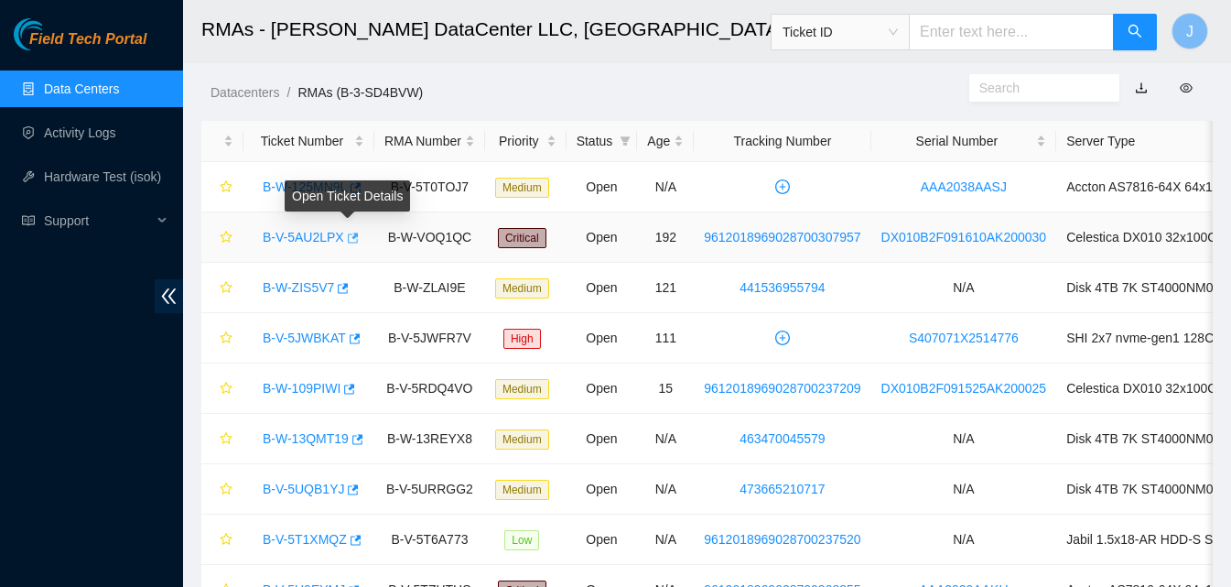
click at [348, 238] on icon "button" at bounding box center [353, 237] width 11 height 10
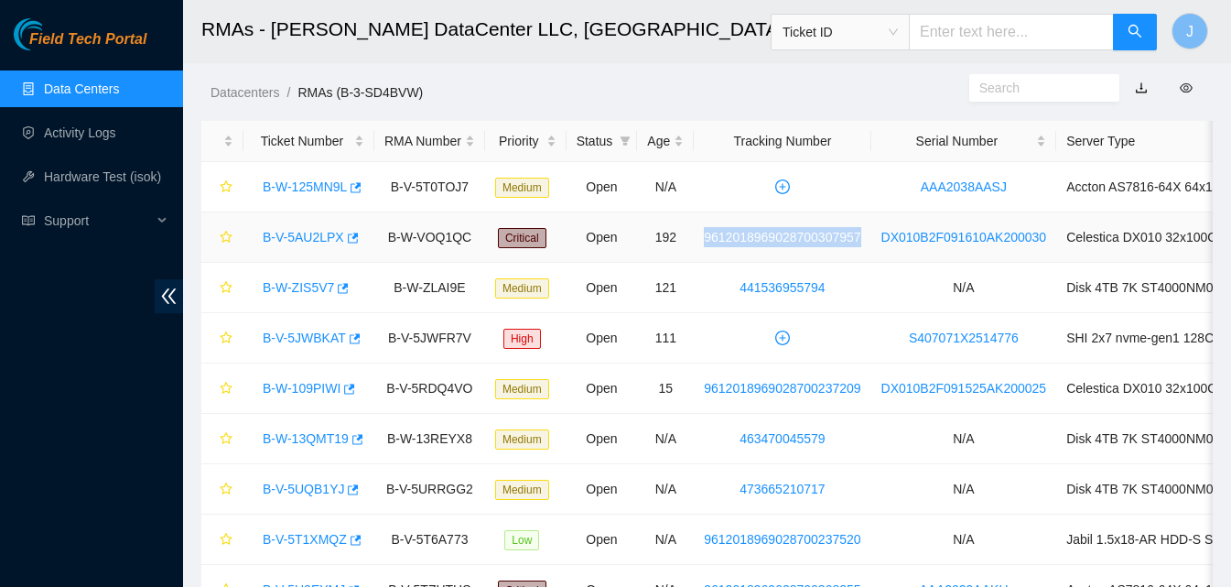
drag, startPoint x: 872, startPoint y: 235, endPoint x: 681, endPoint y: 244, distance: 191.5
click at [681, 243] on tr "B-V-5AU2LPX B-W-VOQ1QC Critical Open 192 9612018969028700307957 DX010B2F091610A…" at bounding box center [857, 237] width 1313 height 50
copy tr "9612018969028700307957"
click at [0, 297] on div "Field Tech Portal Data Centers Activity Logs Hardware Test (isok) Support" at bounding box center [91, 302] width 183 height 568
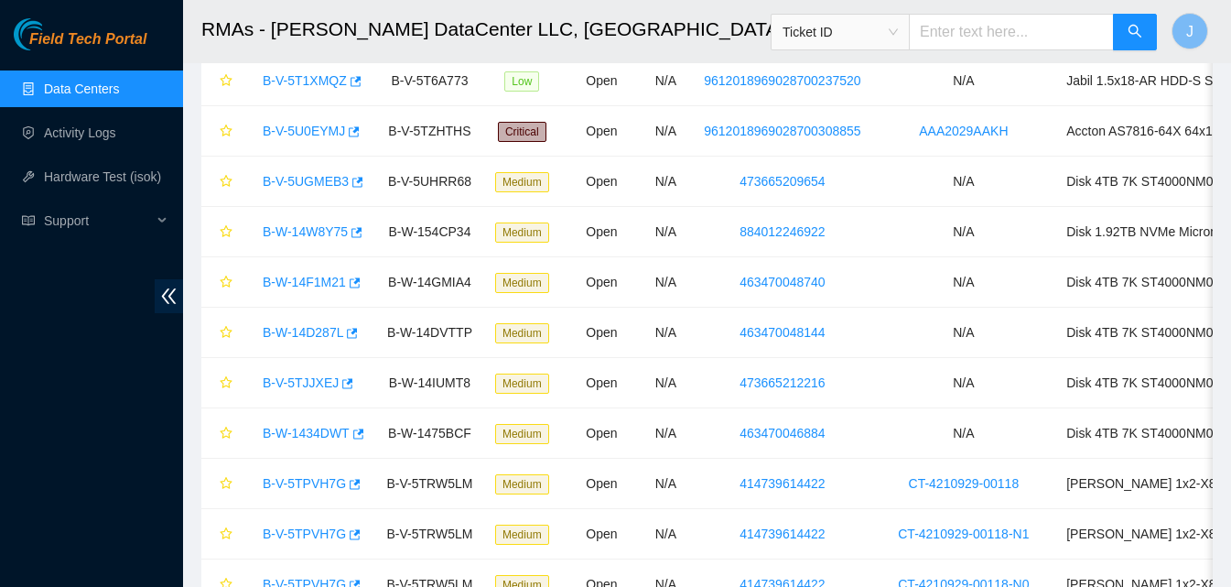
scroll to position [337, 0]
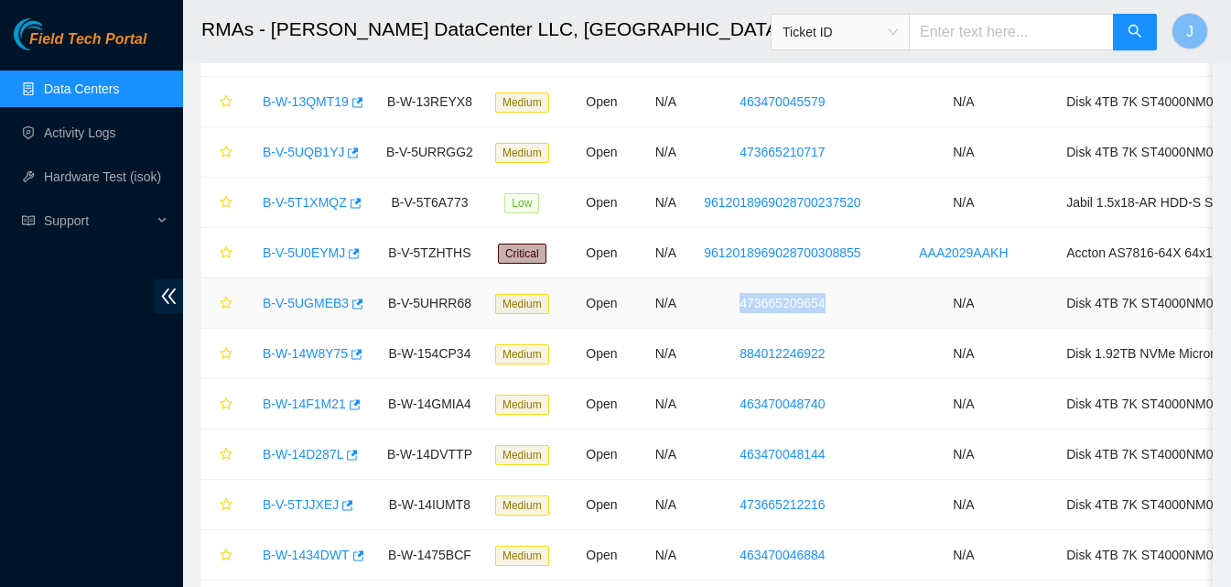
drag, startPoint x: 846, startPoint y: 297, endPoint x: 710, endPoint y: 311, distance: 136.2
click at [710, 311] on td "473665209654" at bounding box center [782, 303] width 177 height 50
click at [356, 307] on icon "button" at bounding box center [356, 303] width 13 height 13
click at [354, 304] on icon "button" at bounding box center [357, 303] width 11 height 10
click at [895, 333] on td "N/A" at bounding box center [964, 354] width 186 height 50
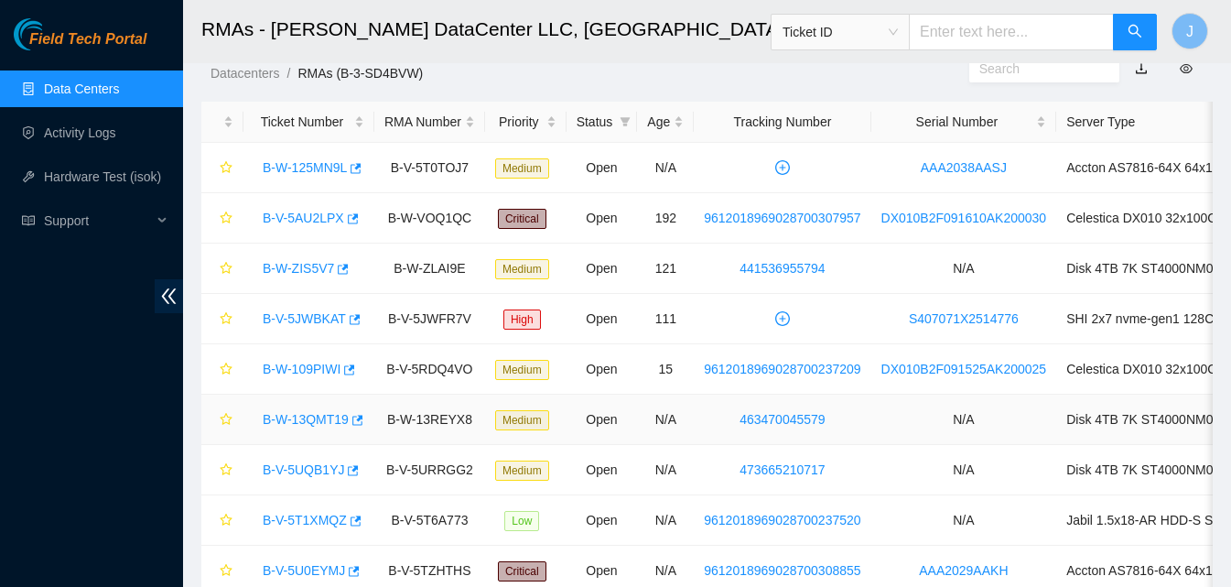
scroll to position [0, 0]
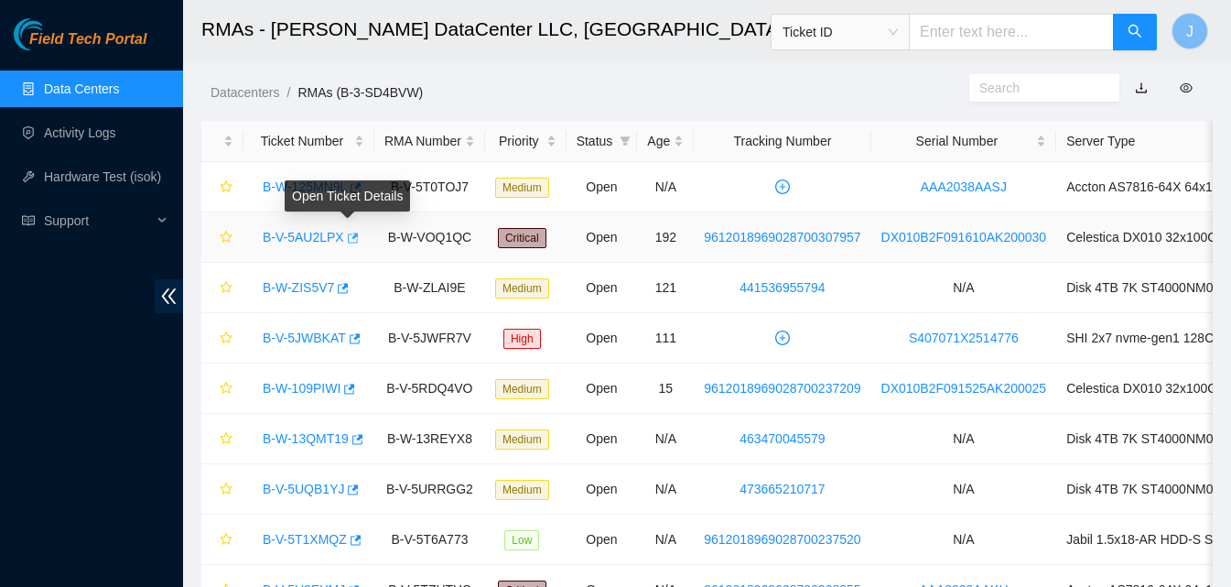
click at [348, 240] on icon "button" at bounding box center [351, 238] width 13 height 13
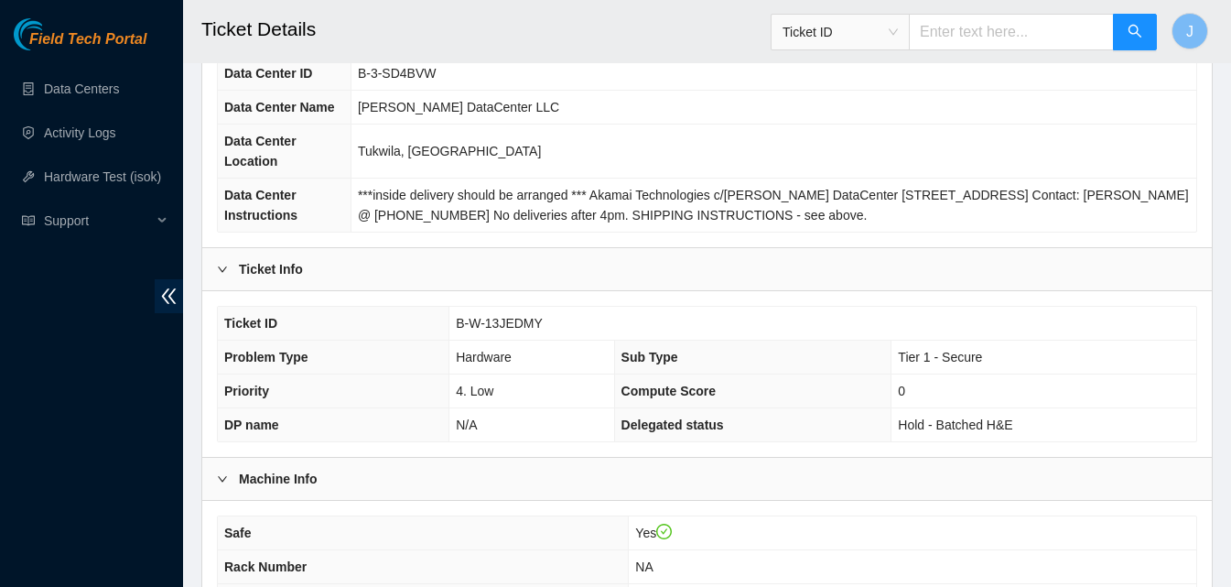
scroll to position [549, 0]
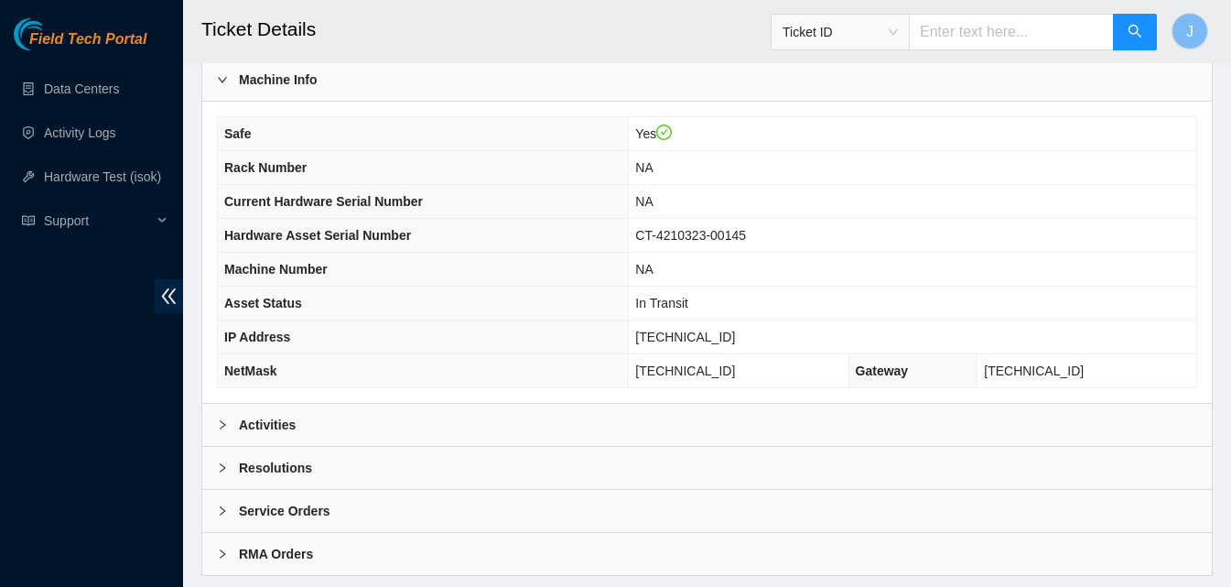
click at [588, 434] on div "Activities" at bounding box center [706, 425] width 1009 height 42
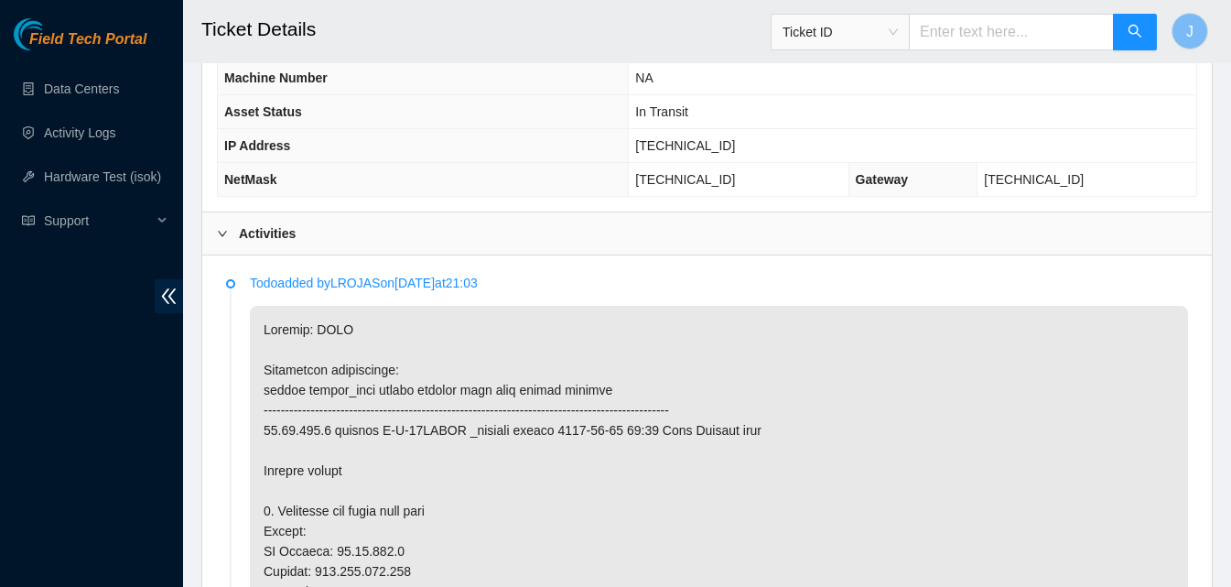
scroll to position [732, 0]
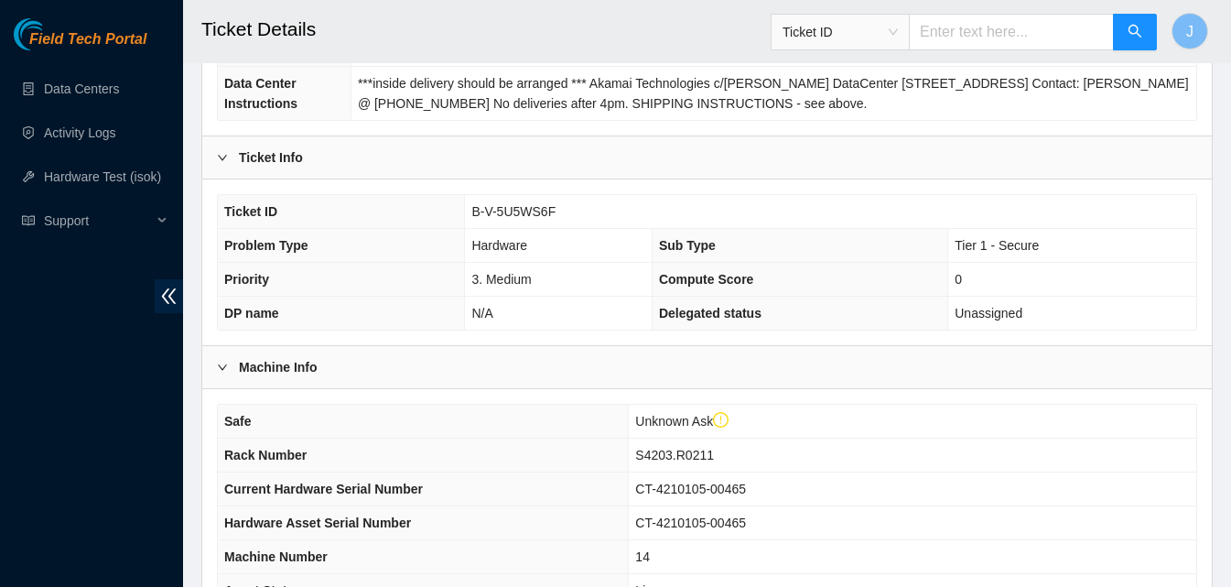
scroll to position [630, 0]
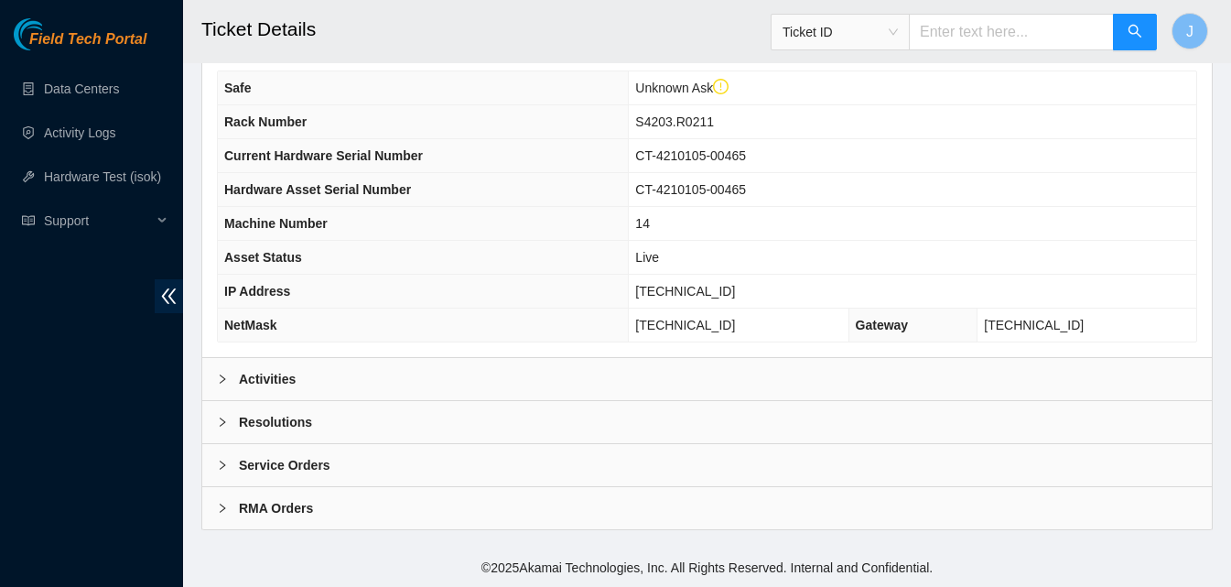
click at [456, 384] on div "Activities" at bounding box center [706, 379] width 1009 height 42
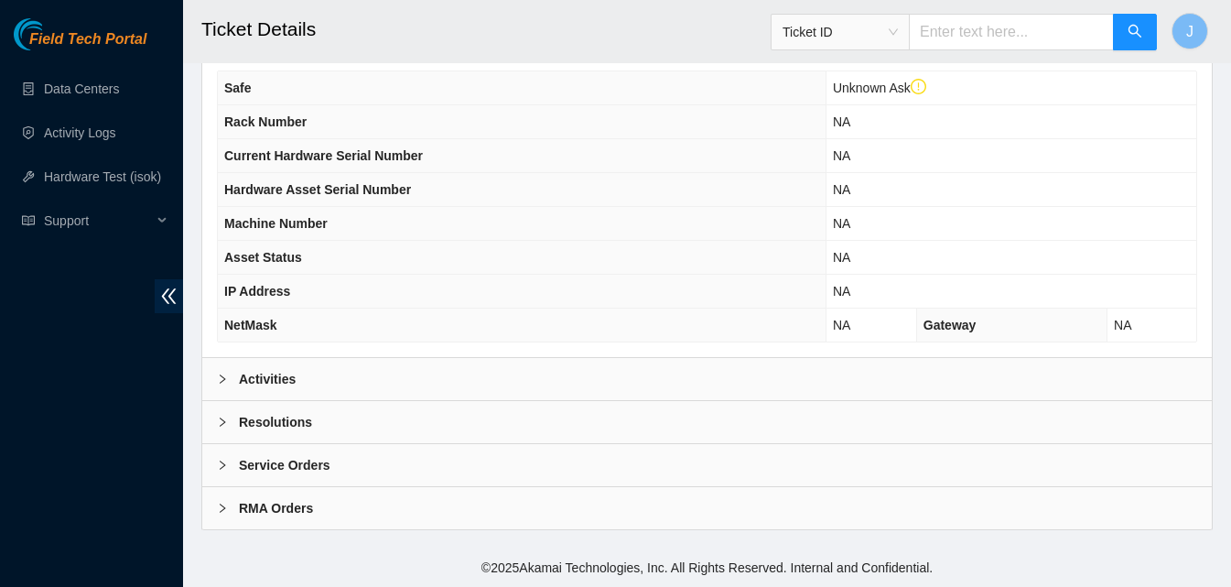
click at [415, 371] on div "Activities" at bounding box center [706, 379] width 1009 height 42
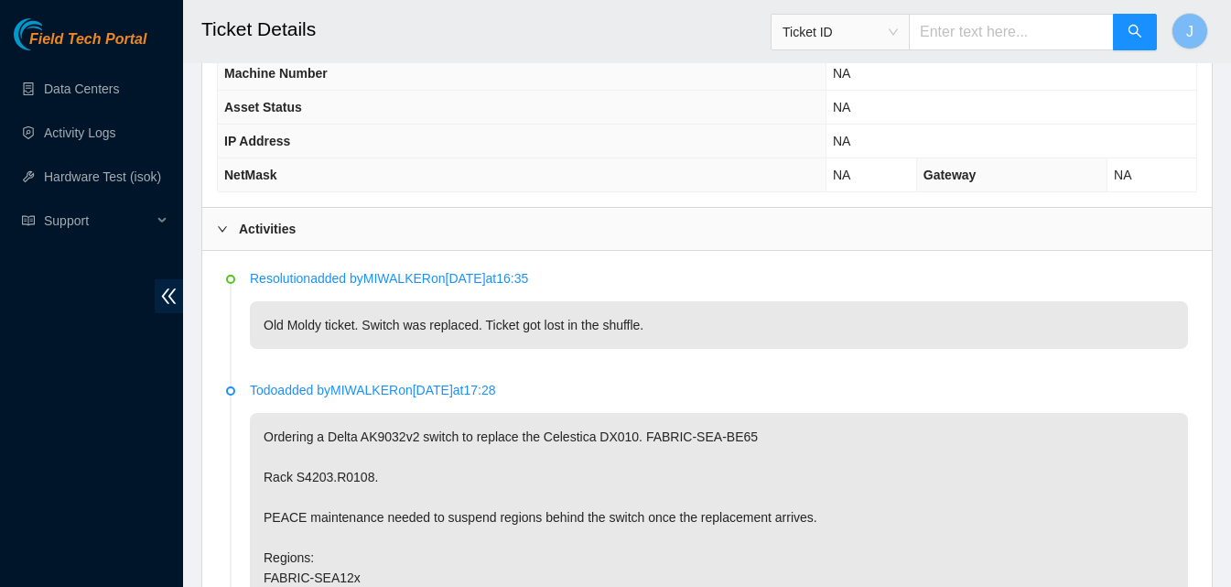
scroll to position [721, 0]
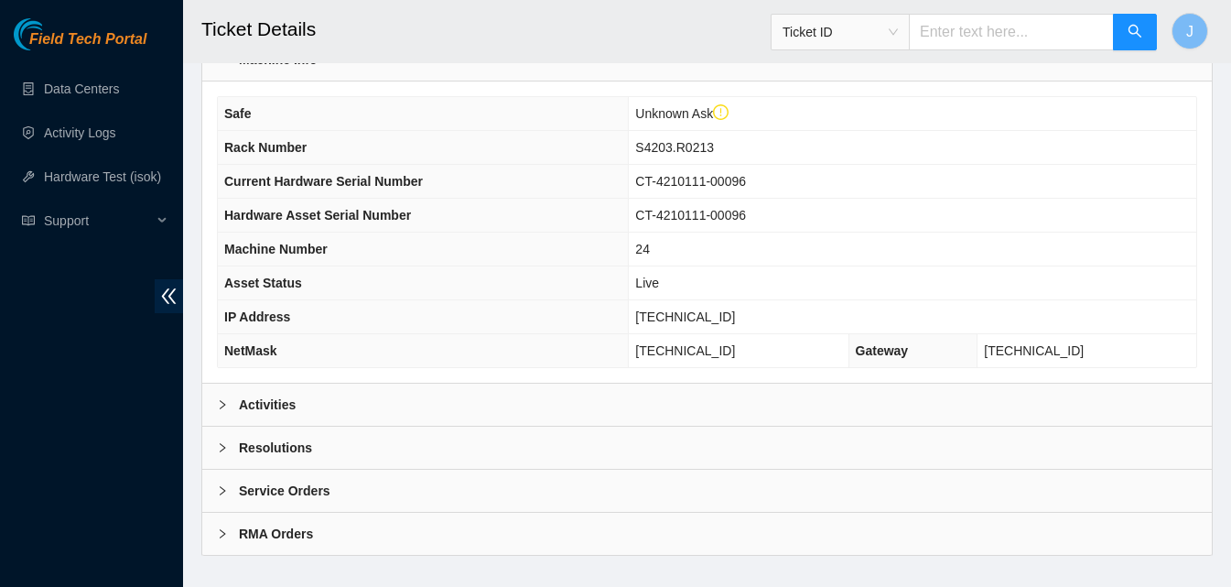
scroll to position [630, 0]
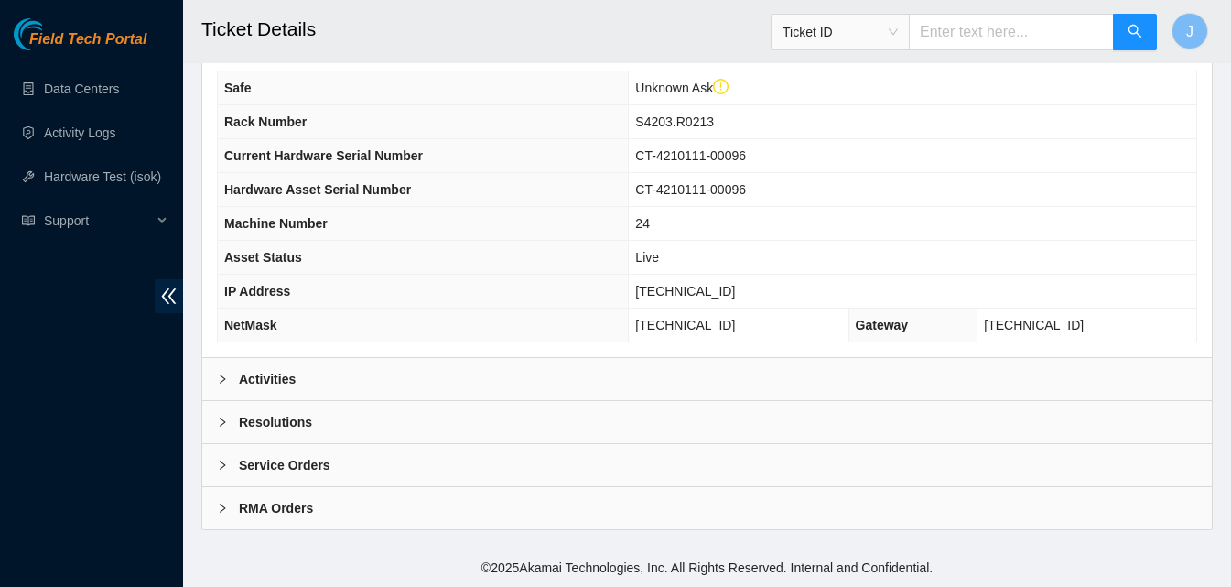
click at [577, 391] on div "Activities" at bounding box center [706, 379] width 1009 height 42
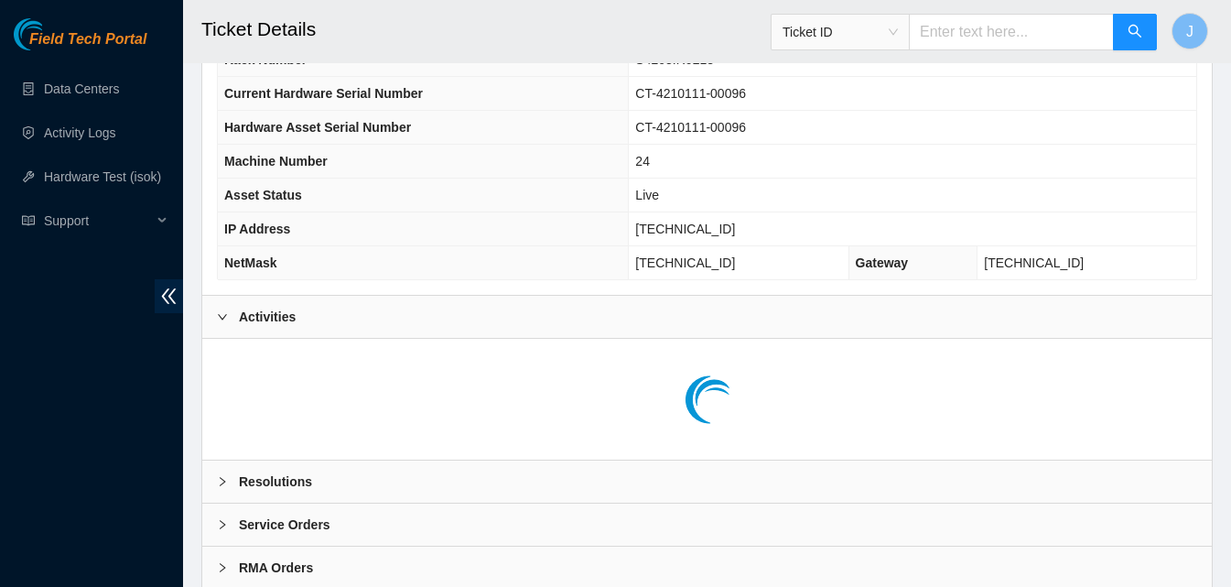
scroll to position [751, 0]
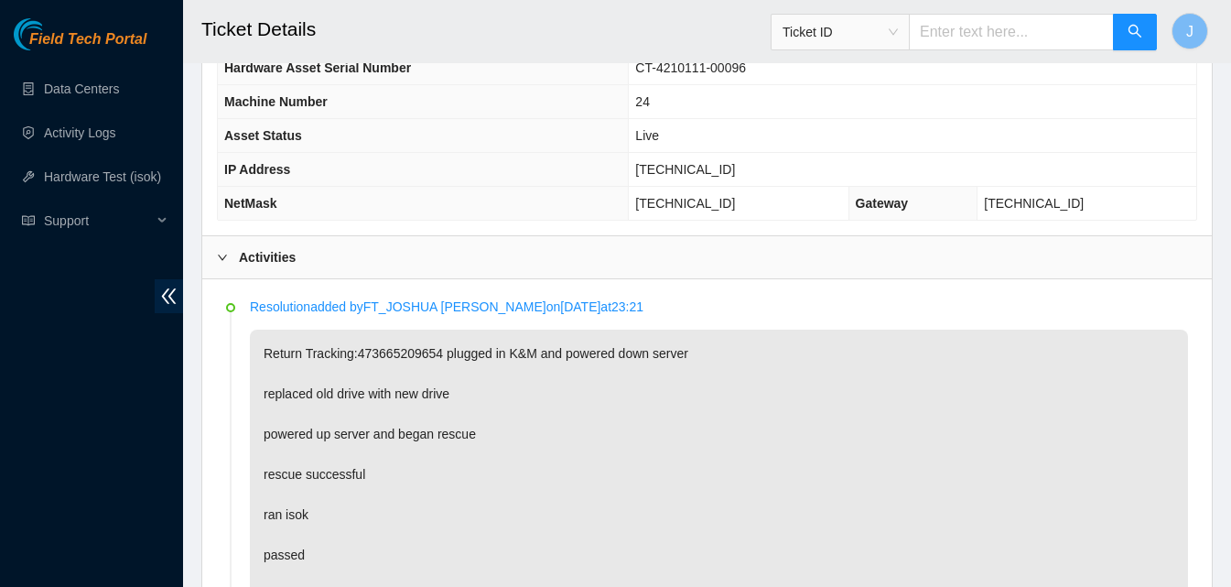
click at [409, 352] on p "Return Tracking:473665209654 plugged in K&M and powered down server replaced ol…" at bounding box center [719, 473] width 938 height 289
copy p "473665209654"
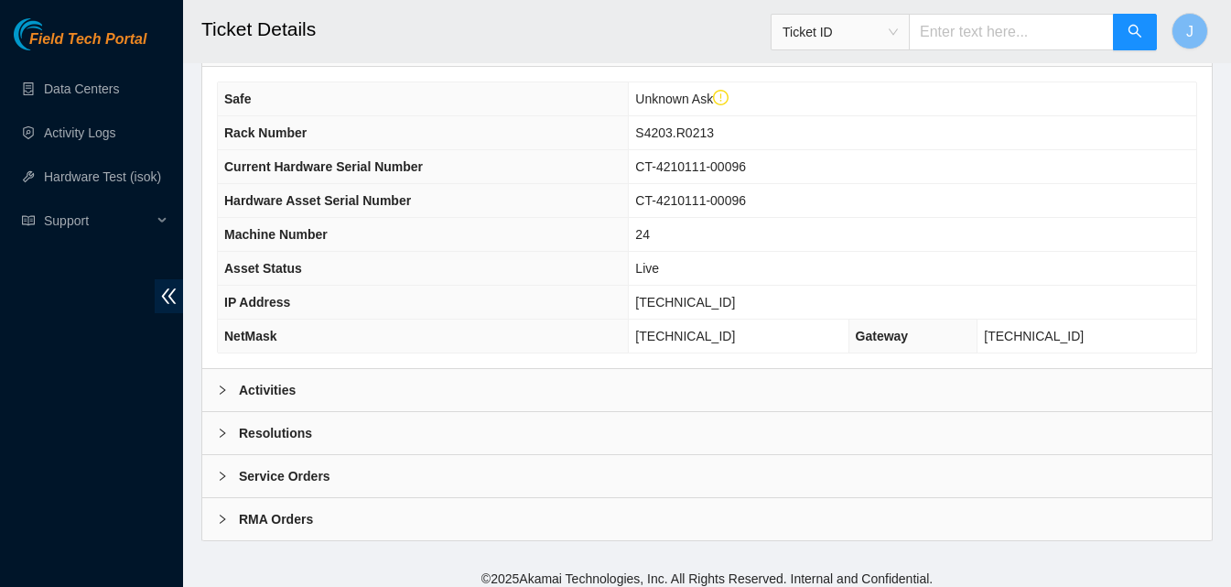
scroll to position [630, 0]
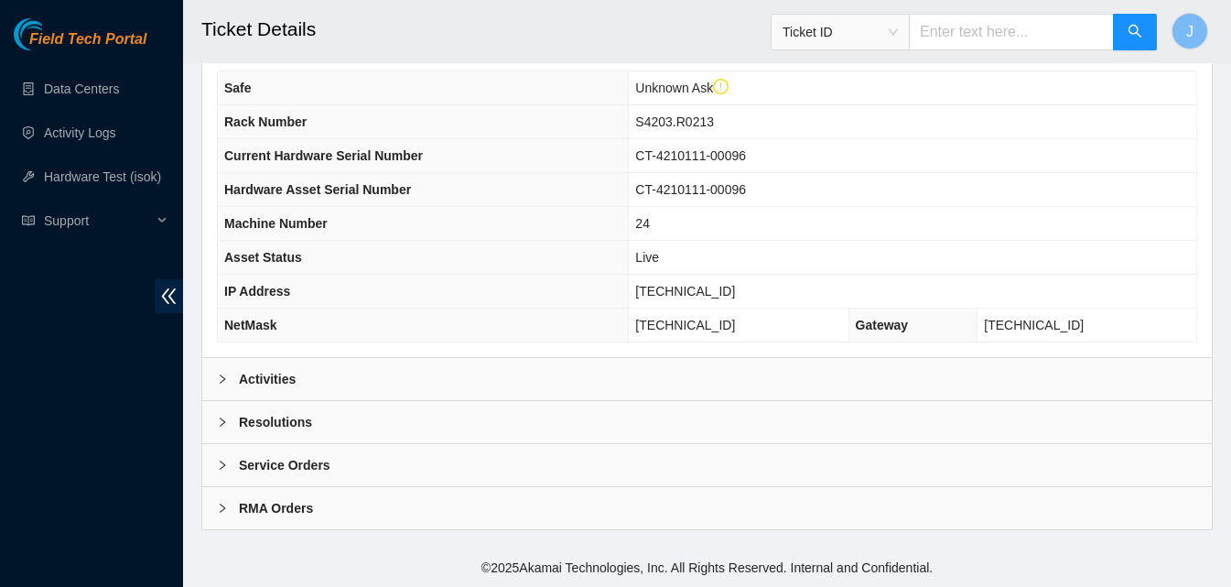
click at [507, 385] on div "Activities" at bounding box center [706, 379] width 1009 height 42
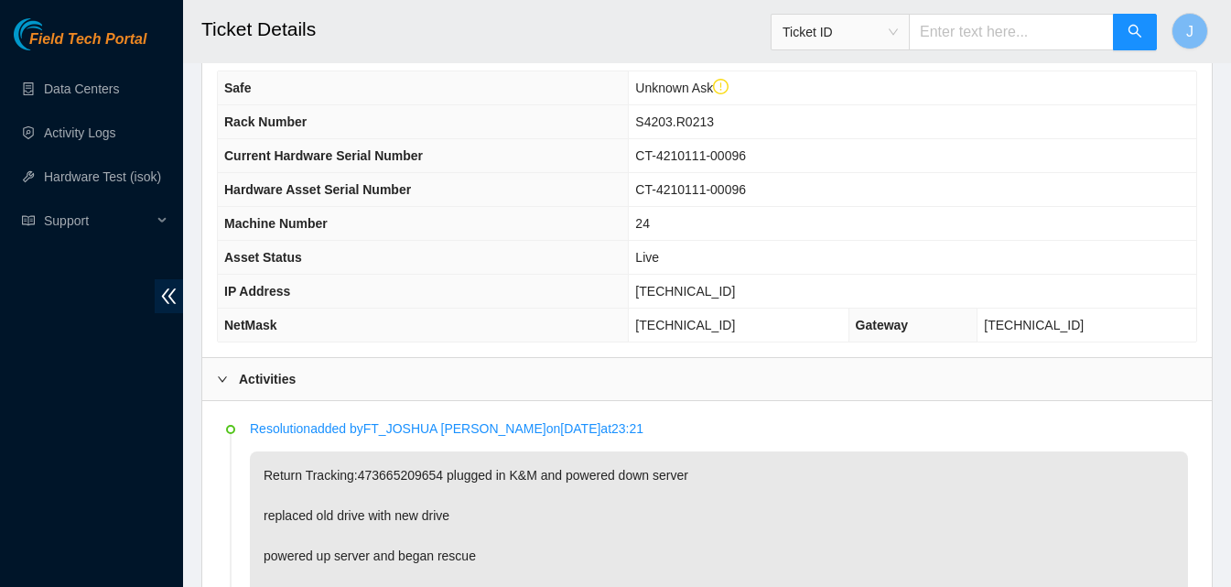
drag, startPoint x: 774, startPoint y: 307, endPoint x: 653, endPoint y: 111, distance: 231.4
click at [653, 111] on tbody "Safe Unknown Ask Rack Number S4203.R0213 Current Hardware Serial Number CT-4210…" at bounding box center [707, 206] width 978 height 270
click at [629, 118] on th "Rack Number" at bounding box center [423, 122] width 411 height 34
drag, startPoint x: 774, startPoint y: 318, endPoint x: 660, endPoint y: 119, distance: 229.2
click at [660, 119] on tbody "Safe Unknown Ask Rack Number S4203.R0213 Current Hardware Serial Number CT-4210…" at bounding box center [707, 206] width 978 height 270
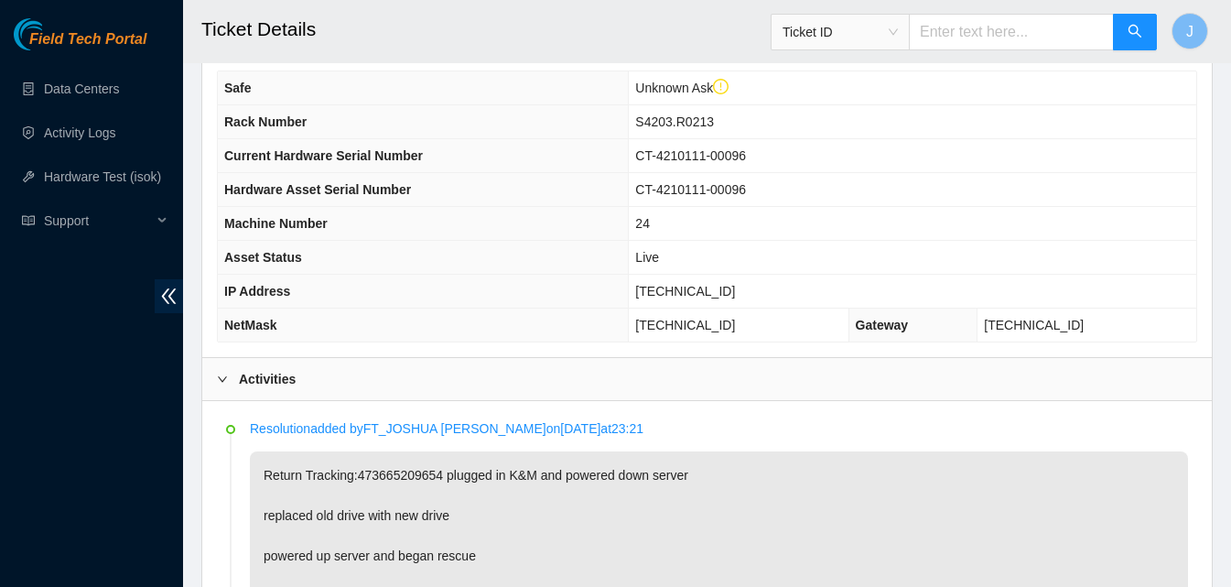
click at [660, 119] on td "S4203.R0213" at bounding box center [912, 122] width 567 height 34
drag, startPoint x: 660, startPoint y: 119, endPoint x: 780, endPoint y: 335, distance: 247.0
click at [780, 335] on tbody "Safe Unknown Ask Rack Number S4203.R0213 Current Hardware Serial Number CT-4210…" at bounding box center [707, 206] width 978 height 270
click at [780, 335] on td "255.255.255.192" at bounding box center [739, 325] width 220 height 34
drag, startPoint x: 780, startPoint y: 335, endPoint x: 679, endPoint y: 125, distance: 232.5
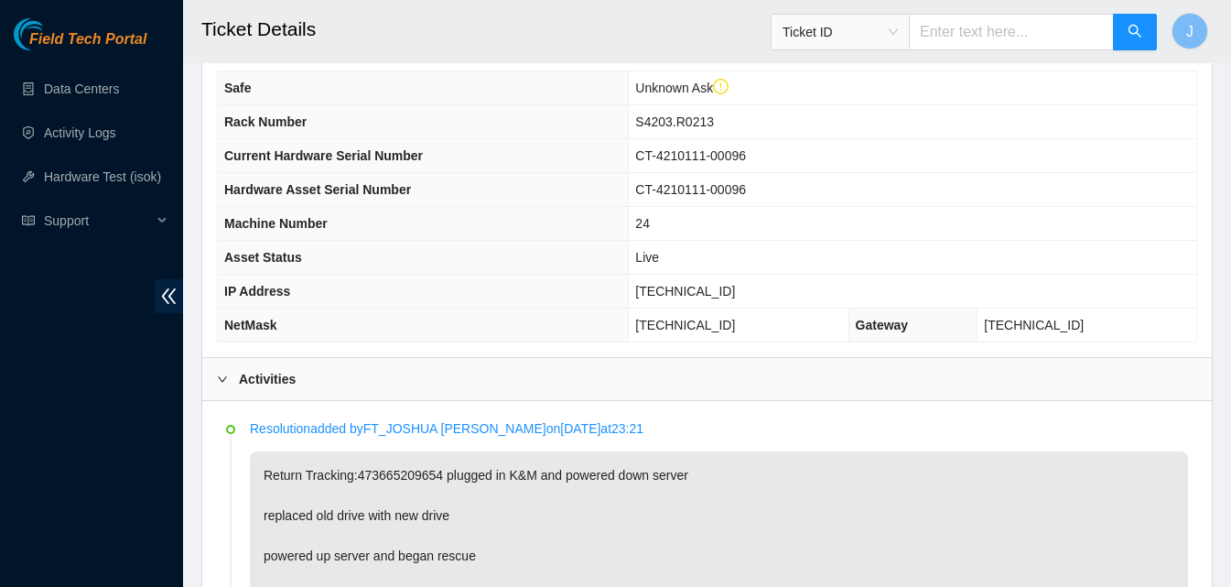
click at [679, 125] on tbody "Safe Unknown Ask Rack Number S4203.R0213 Current Hardware Serial Number CT-4210…" at bounding box center [707, 206] width 978 height 270
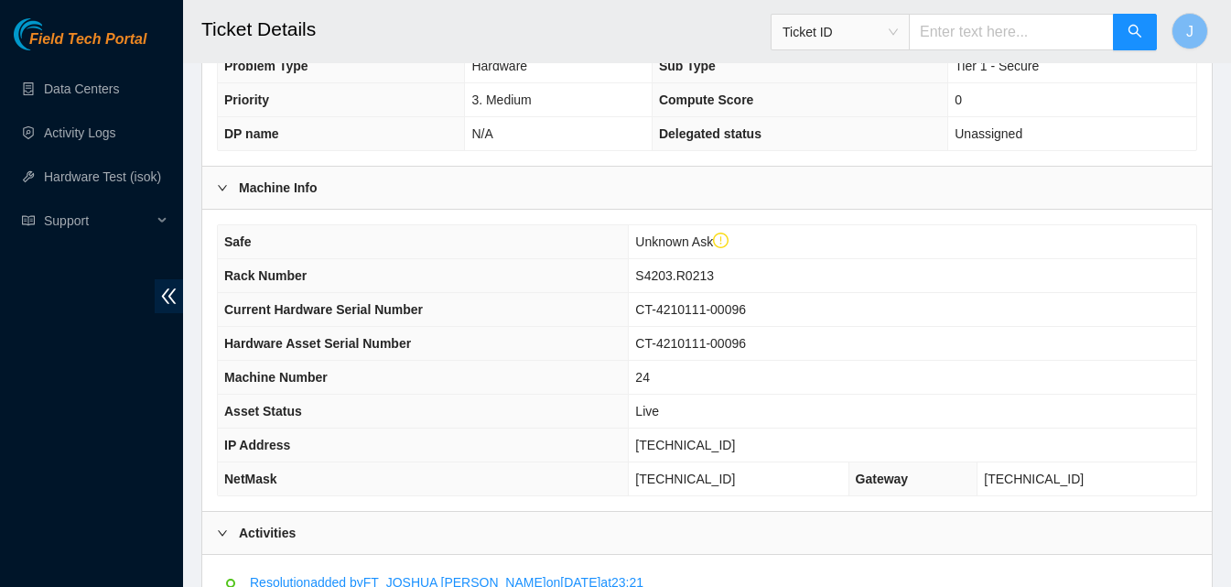
scroll to position [447, 0]
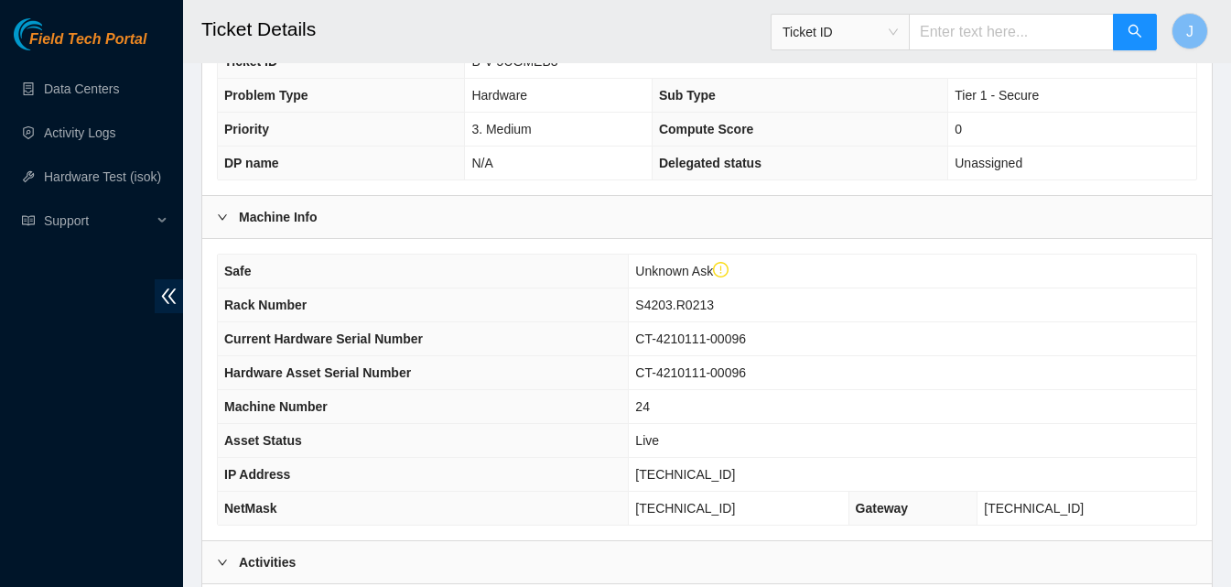
click at [539, 288] on th "Rack Number" at bounding box center [423, 305] width 411 height 34
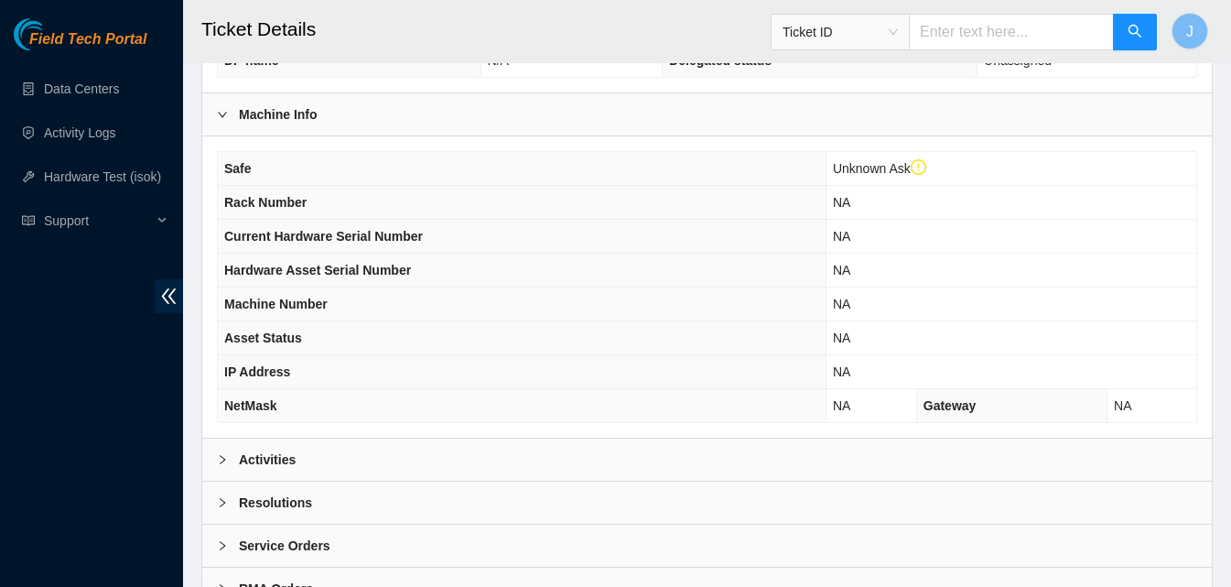
scroll to position [630, 0]
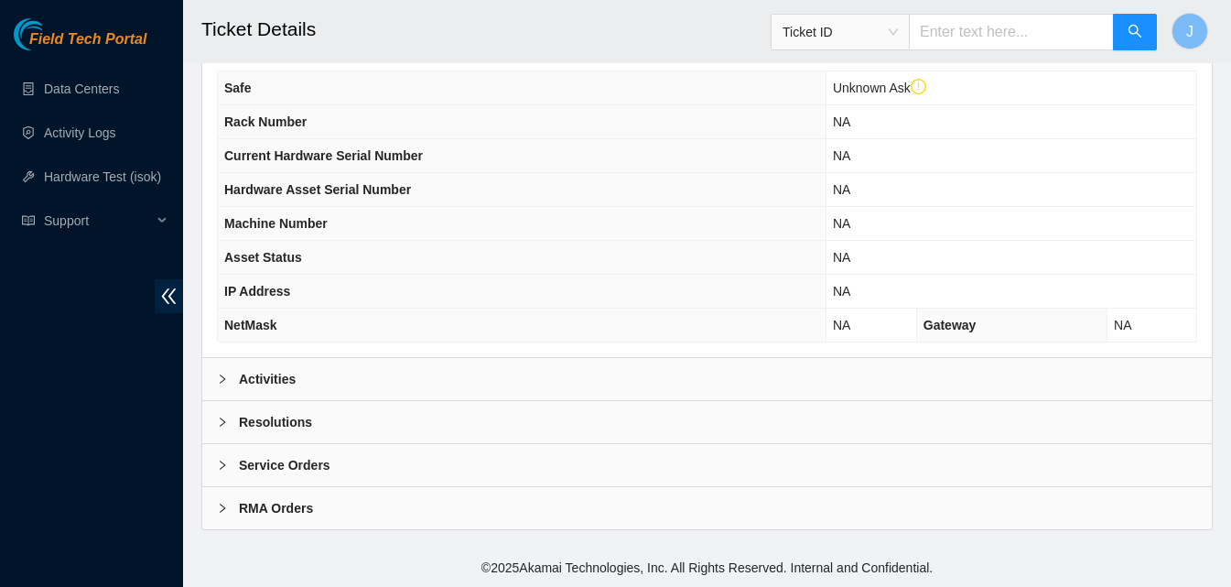
click at [598, 364] on div "Activities" at bounding box center [706, 379] width 1009 height 42
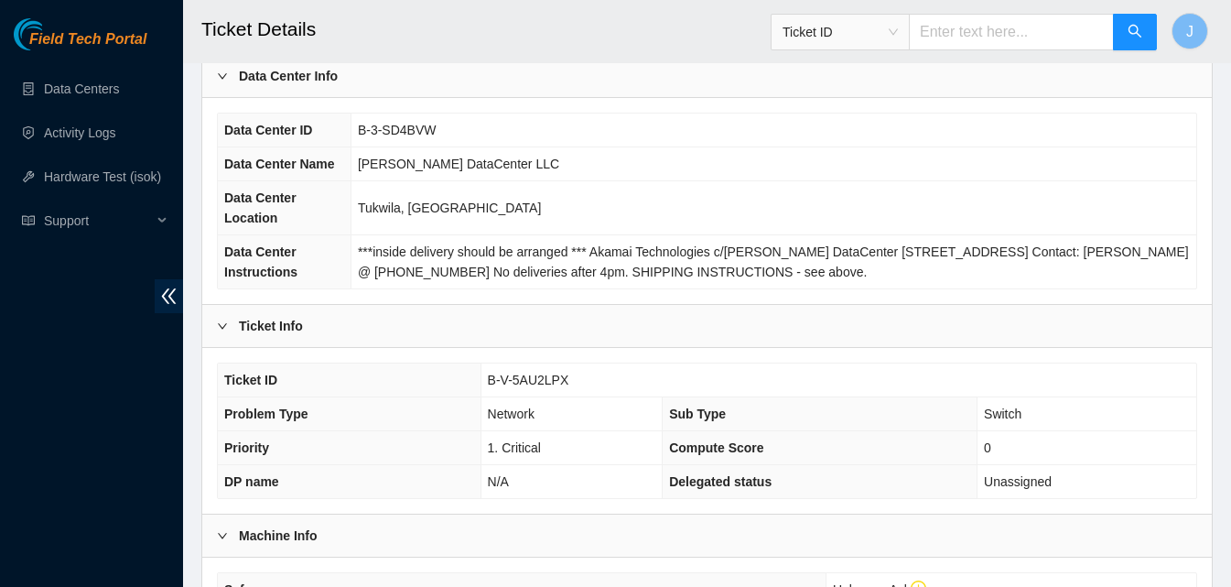
scroll to position [0, 0]
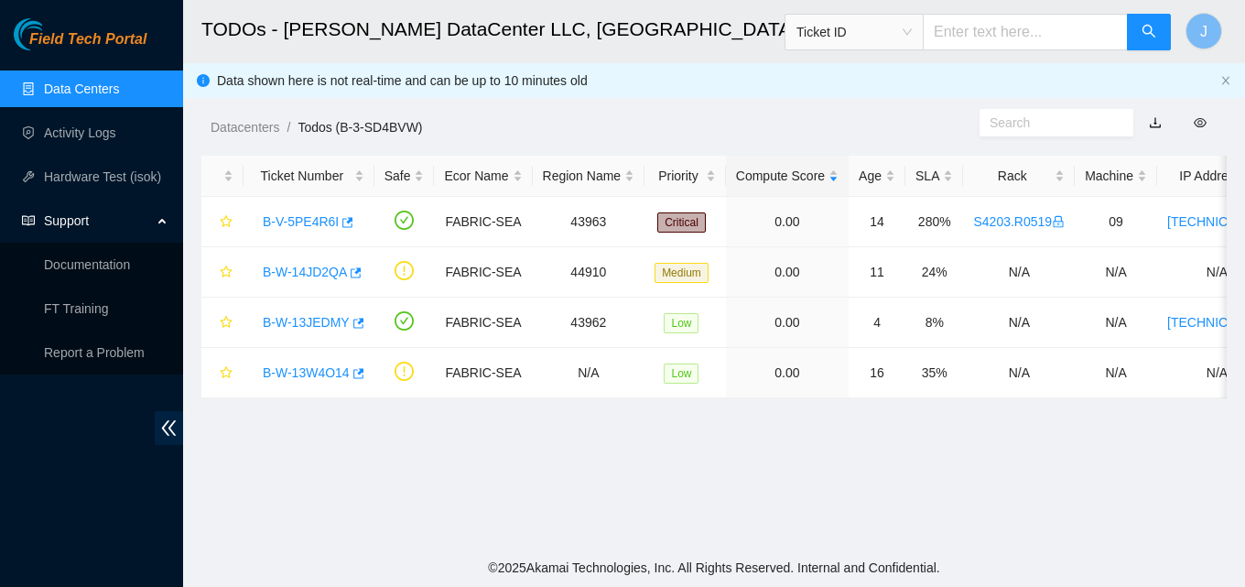
click at [102, 91] on link "Data Centers" at bounding box center [81, 88] width 75 height 15
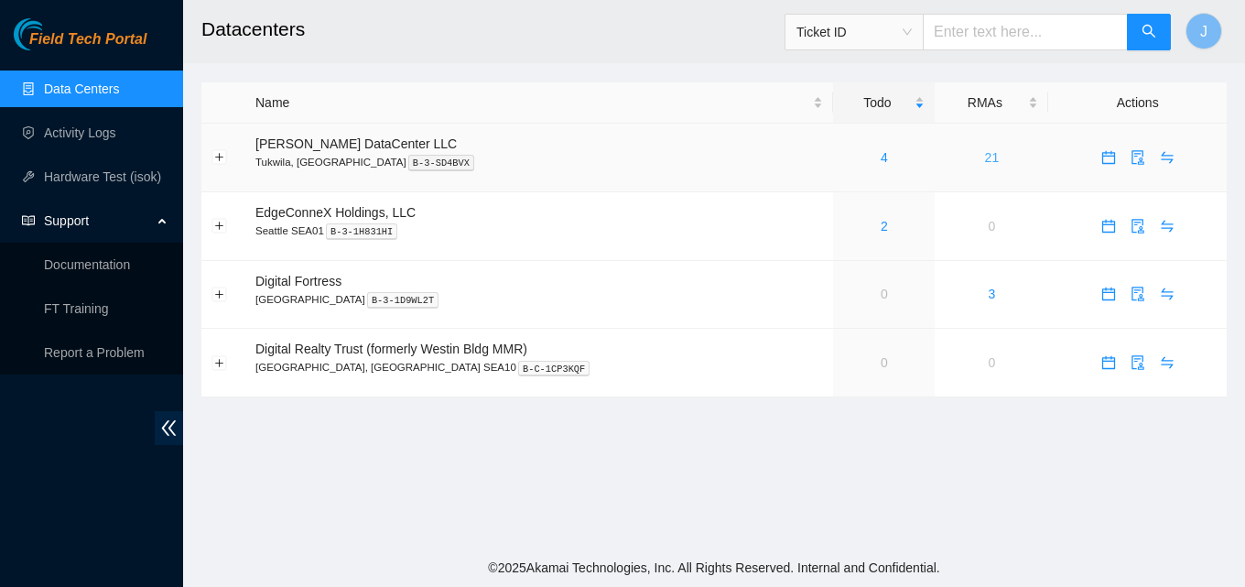
click at [985, 155] on link "21" at bounding box center [992, 157] width 15 height 15
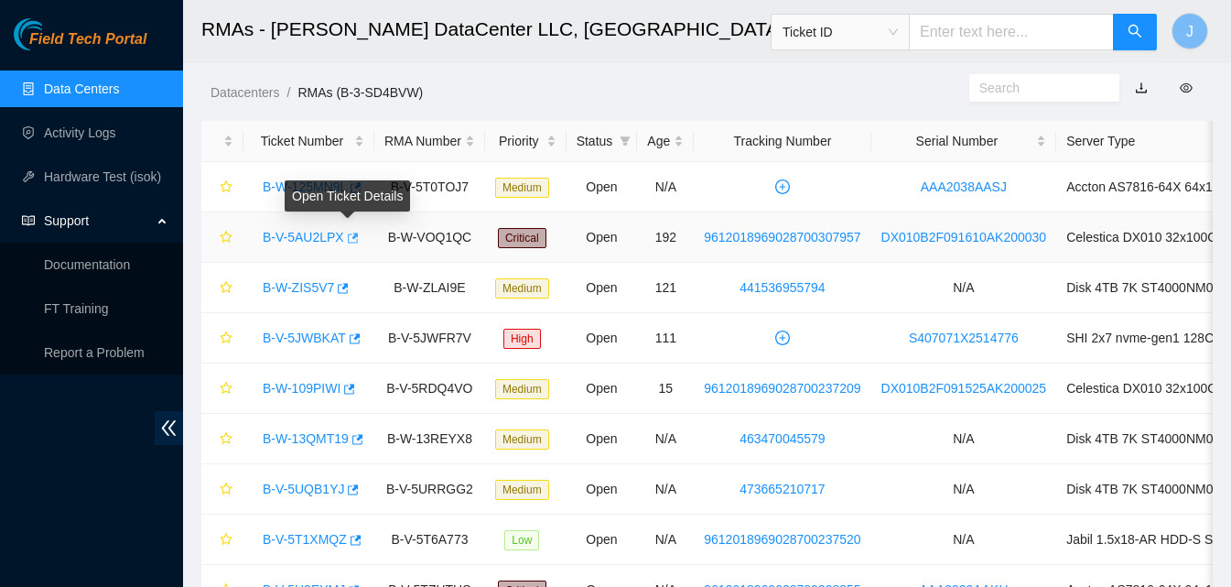
click at [349, 238] on icon "button" at bounding box center [353, 237] width 11 height 10
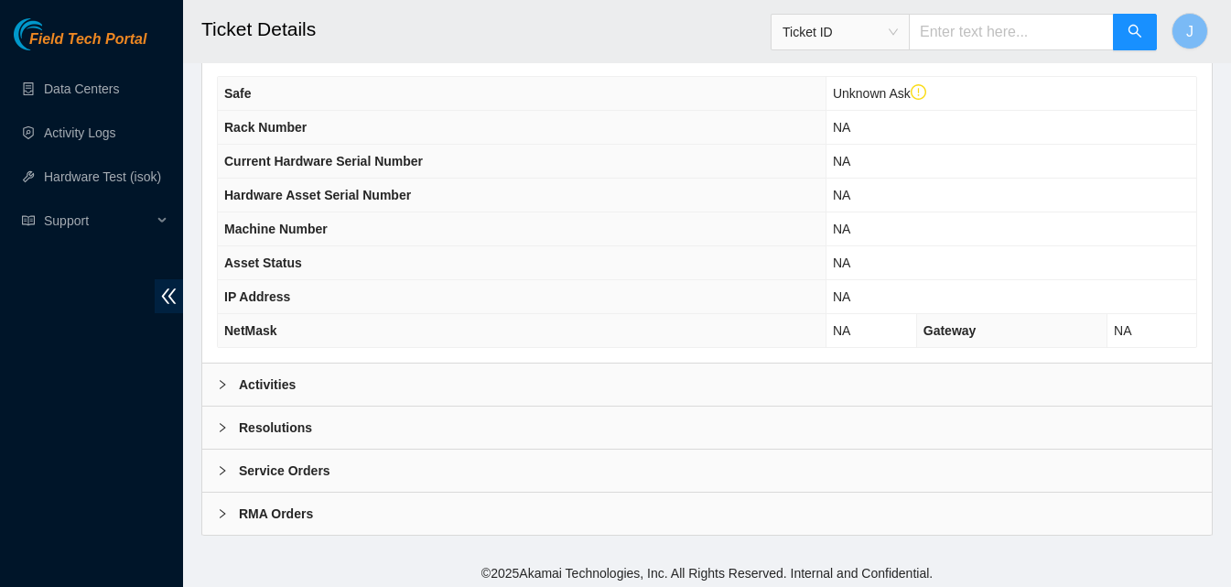
scroll to position [630, 0]
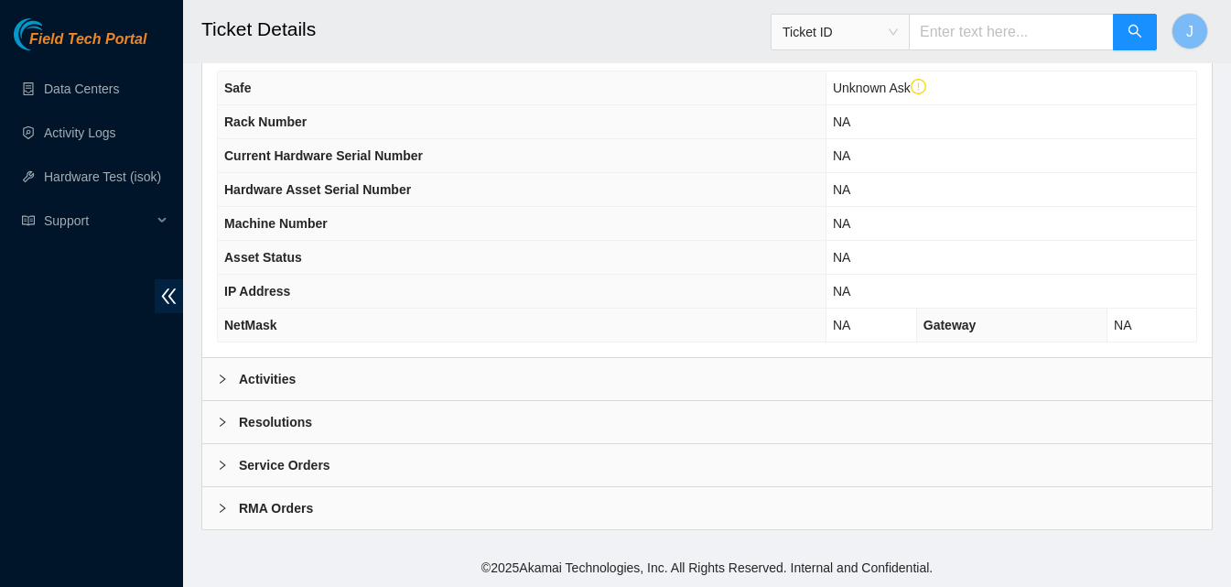
drag, startPoint x: 481, startPoint y: 368, endPoint x: 555, endPoint y: 325, distance: 84.9
click at [481, 369] on div "Activities" at bounding box center [706, 379] width 1009 height 42
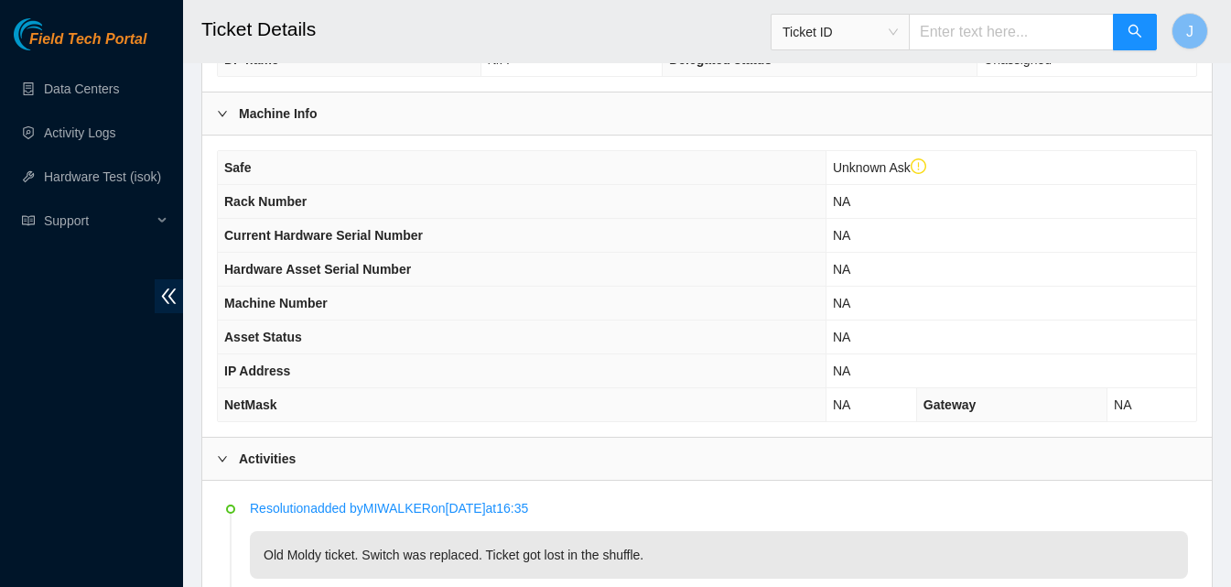
scroll to position [904, 0]
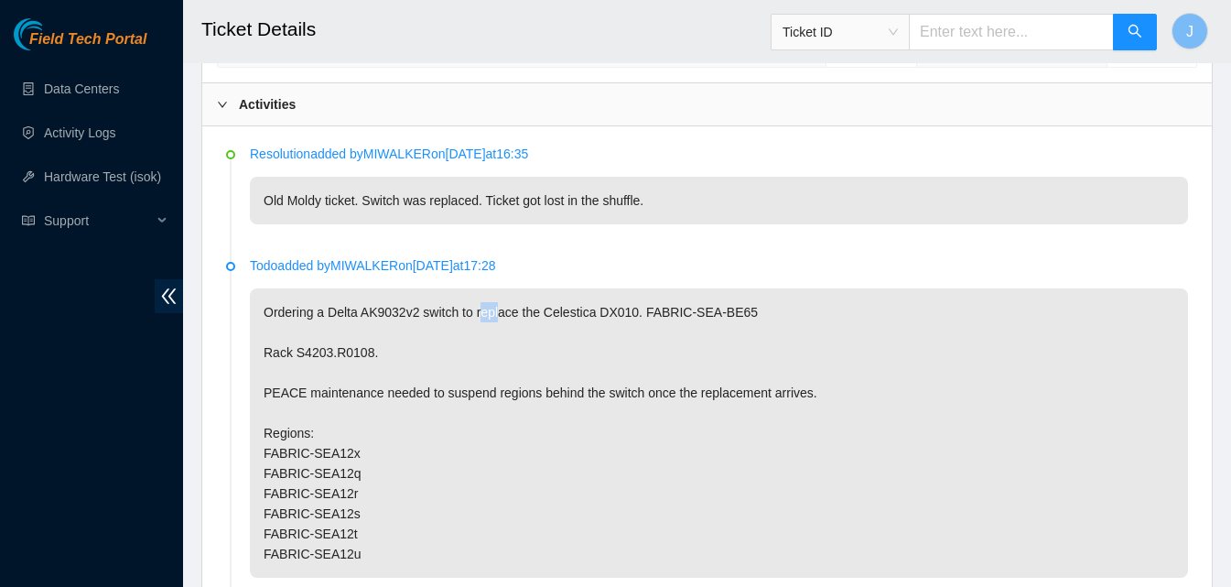
drag, startPoint x: 499, startPoint y: 297, endPoint x: 479, endPoint y: 309, distance: 23.4
click at [479, 309] on p "Ordering a Delta AK9032v2 switch to replace the Celestica DX010. FABRIC-SEA-BE6…" at bounding box center [719, 432] width 938 height 289
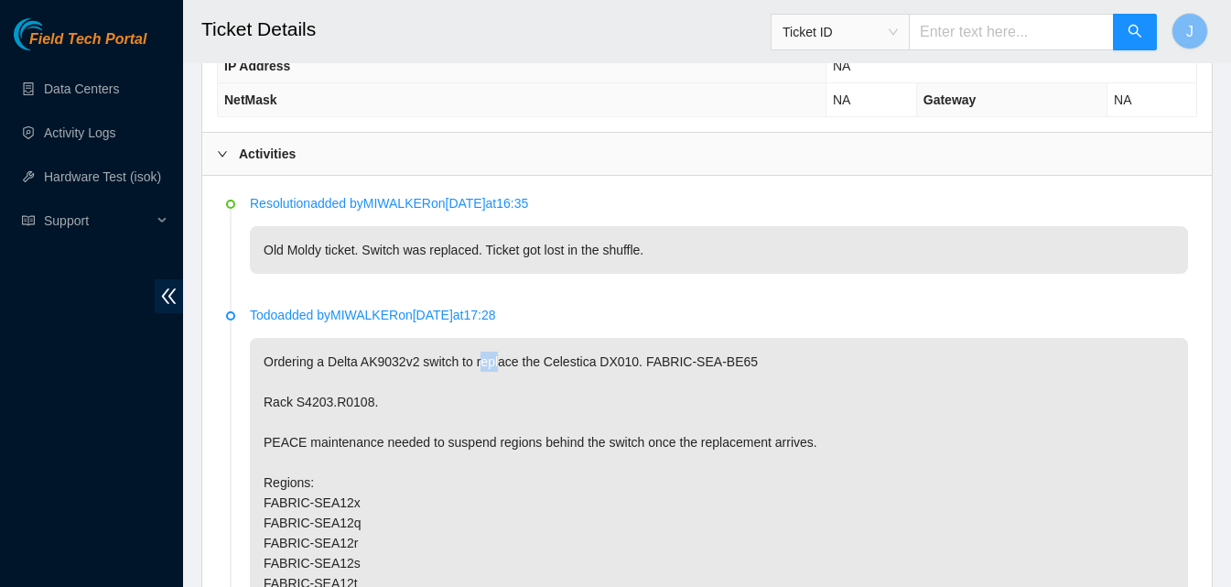
scroll to position [813, 0]
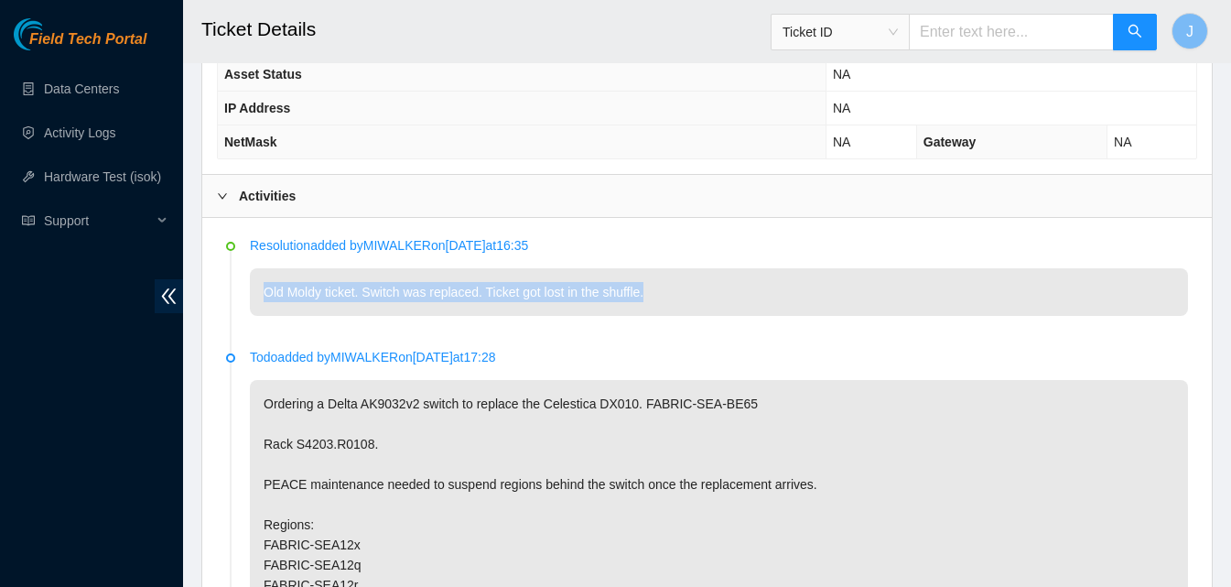
drag, startPoint x: 648, startPoint y: 290, endPoint x: 243, endPoint y: 290, distance: 405.4
click at [243, 290] on li "Resolution added by MIWALKER on 2025-04-14 at 16:35 Old Moldy ticket. Switch wa…" at bounding box center [707, 298] width 962 height 112
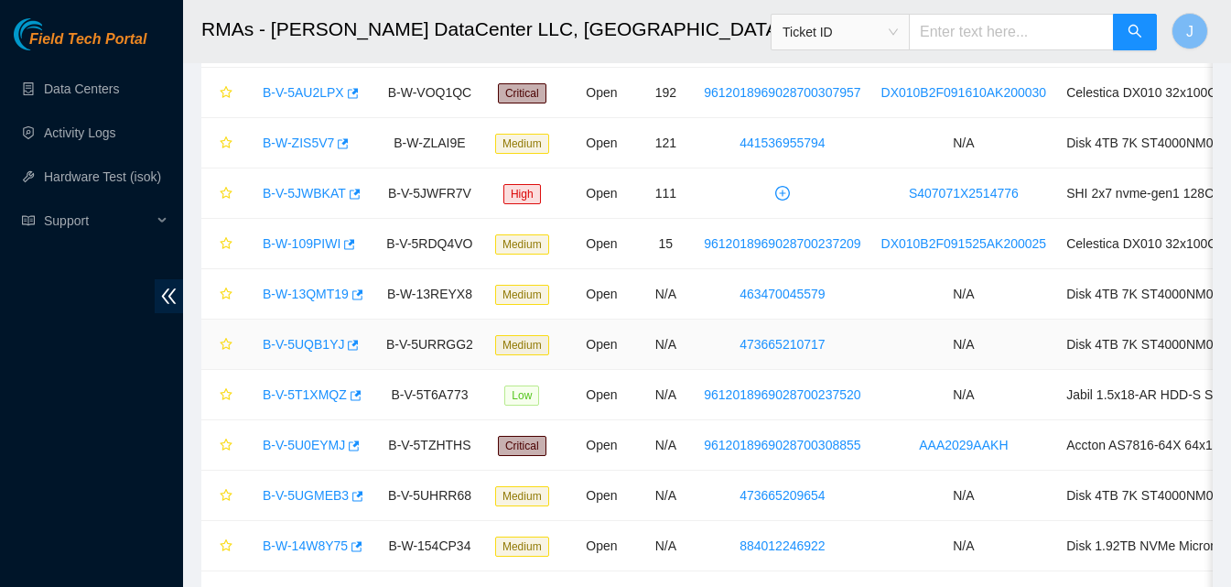
scroll to position [62, 0]
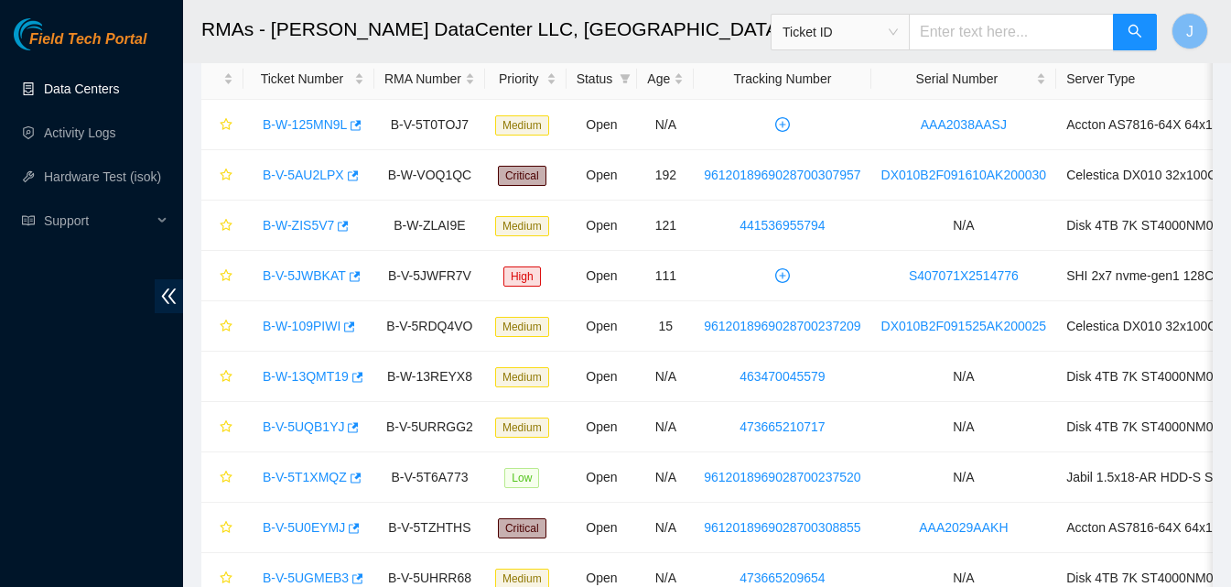
click at [45, 87] on link "Data Centers" at bounding box center [81, 88] width 75 height 15
